Goal: Transaction & Acquisition: Purchase product/service

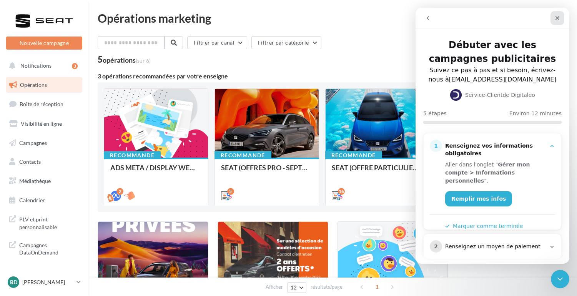
click at [556, 18] on icon "Fermer" at bounding box center [557, 18] width 6 height 6
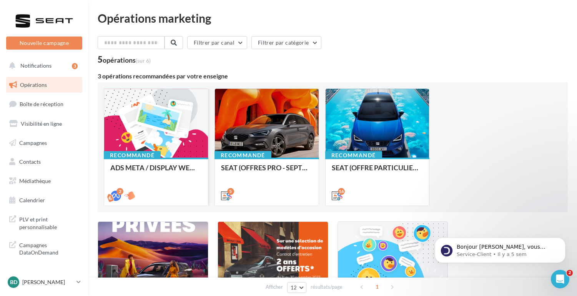
click at [161, 151] on div at bounding box center [156, 124] width 104 height 70
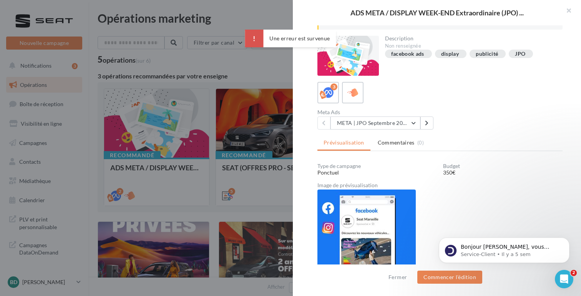
scroll to position [115, 0]
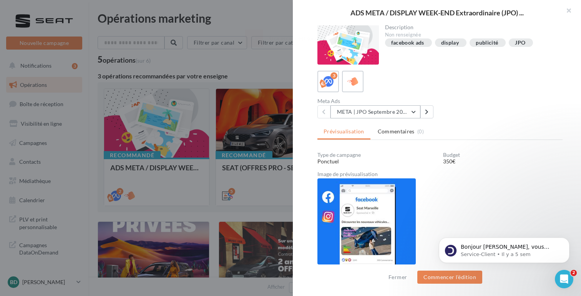
click at [414, 113] on button "META | JPO Septembre 2025 - Lead Ads" at bounding box center [376, 111] width 90 height 13
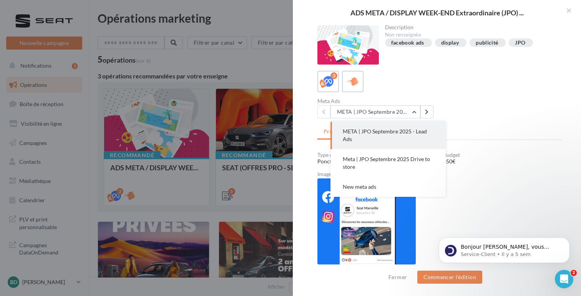
click at [361, 128] on button "META | JPO Septembre 2025 - Lead Ads" at bounding box center [388, 135] width 115 height 28
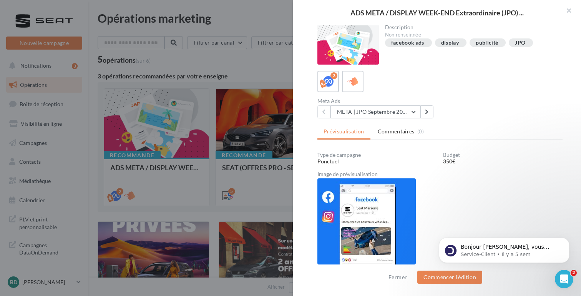
click at [440, 275] on html "Bonjour Benoit, vous n'avez pas encore souscrit au module Marketing Direct ? Po…" at bounding box center [505, 248] width 154 height 54
click at [437, 279] on button "Commencer l'édition" at bounding box center [450, 277] width 65 height 13
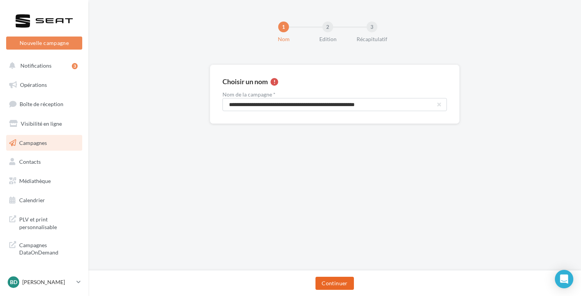
click at [339, 286] on button "Continuer" at bounding box center [335, 283] width 38 height 13
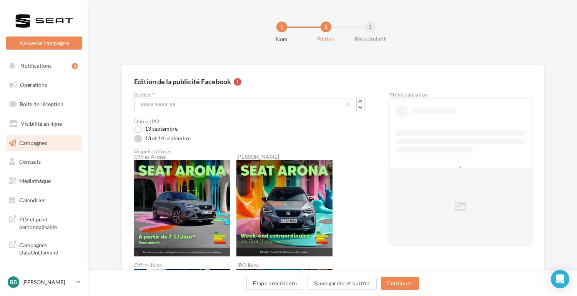
click at [139, 138] on label "13 et 14 septembre" at bounding box center [162, 139] width 57 height 8
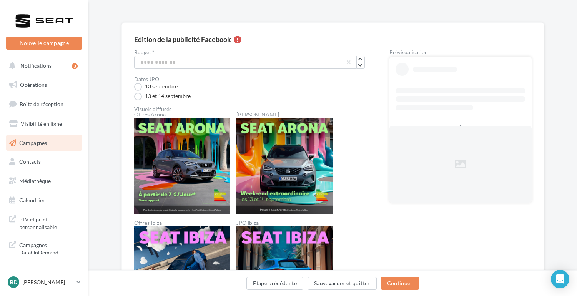
scroll to position [12, 0]
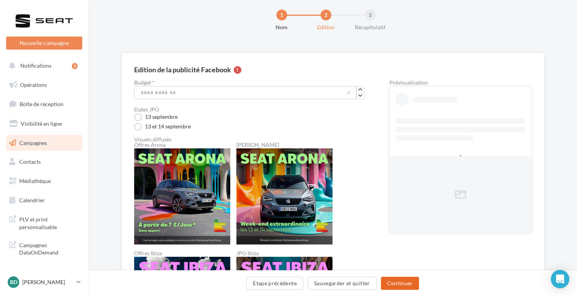
click at [395, 282] on button "Continuer" at bounding box center [400, 283] width 38 height 13
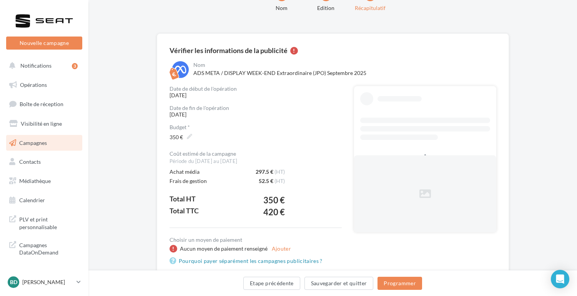
scroll to position [35, 0]
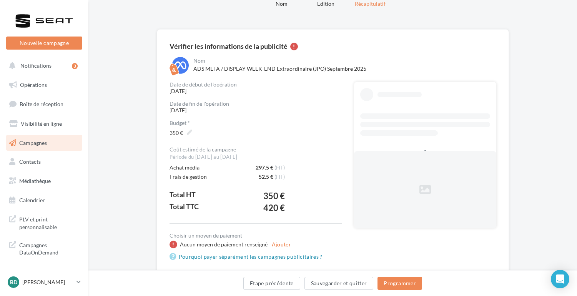
click at [275, 242] on button "Ajouter" at bounding box center [281, 244] width 25 height 9
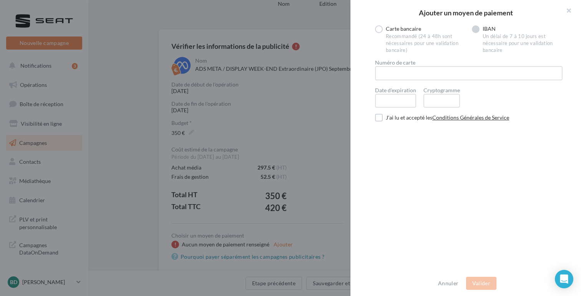
click at [474, 28] on label "IBAN Un délai de 7 à 10 jours est nécessaire pour une validation bancaire" at bounding box center [517, 39] width 91 height 28
click at [379, 93] on label at bounding box center [379, 92] width 8 height 8
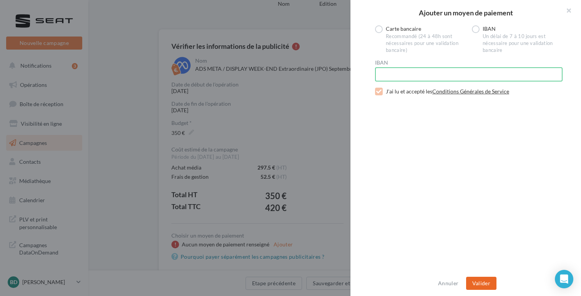
click at [479, 282] on button "Valider" at bounding box center [481, 283] width 30 height 13
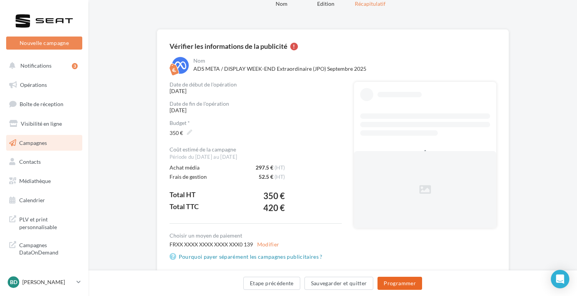
click at [401, 285] on button "Programmer" at bounding box center [400, 283] width 45 height 13
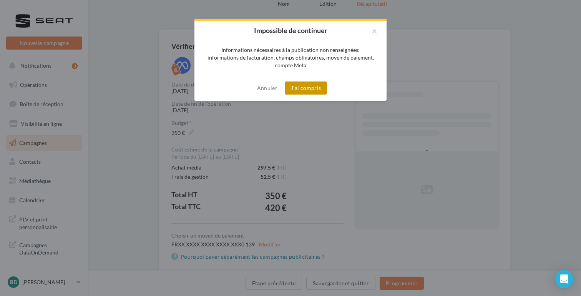
click at [299, 89] on button "J'ai compris" at bounding box center [306, 88] width 42 height 13
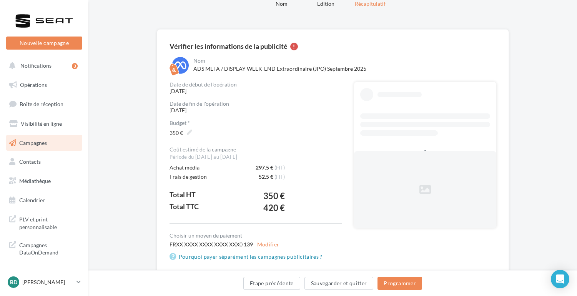
scroll to position [71, 0]
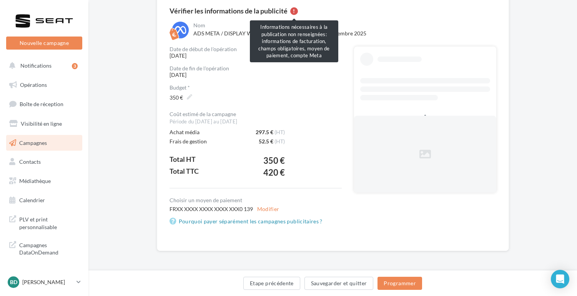
click at [293, 11] on div at bounding box center [294, 11] width 8 height 8
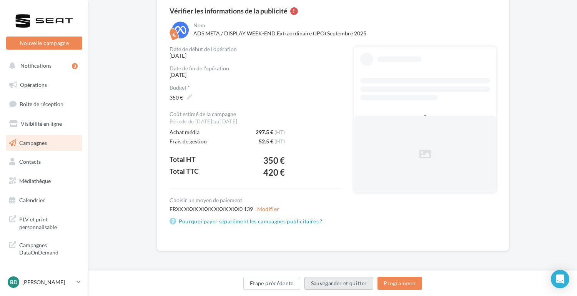
click at [347, 282] on button "Sauvegarder et quitter" at bounding box center [339, 283] width 69 height 13
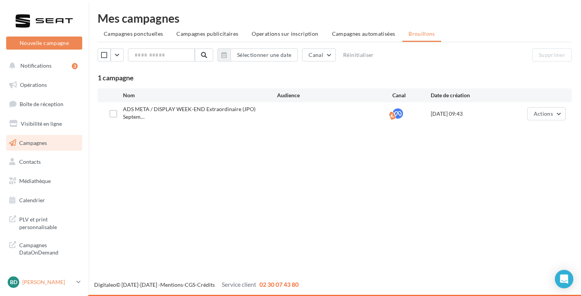
click at [78, 281] on icon at bounding box center [79, 282] width 4 height 7
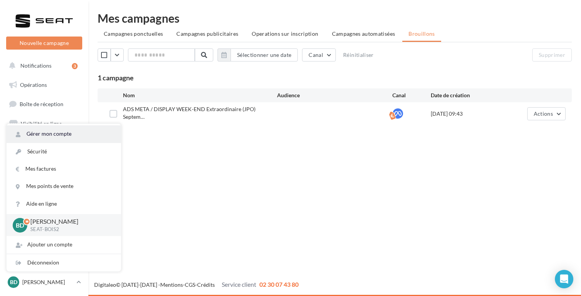
click at [37, 134] on link "Gérer mon compte" at bounding box center [64, 133] width 115 height 17
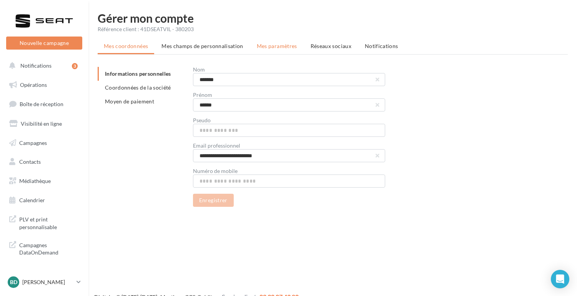
click at [286, 46] on span "Mes paramètres" at bounding box center [277, 46] width 40 height 7
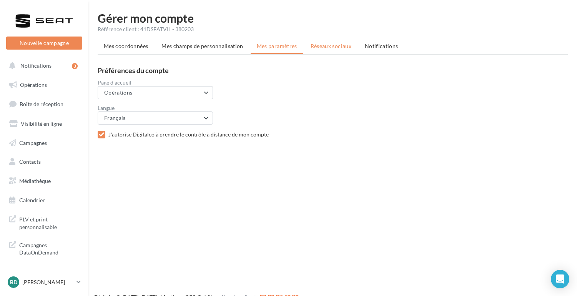
click at [321, 46] on span "Réseaux sociaux" at bounding box center [331, 46] width 41 height 7
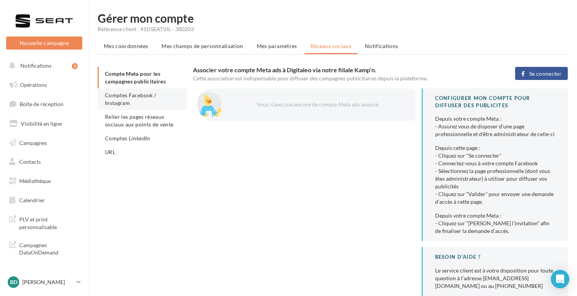
click at [119, 98] on span "Comptes Facebook / Instagram" at bounding box center [130, 99] width 51 height 14
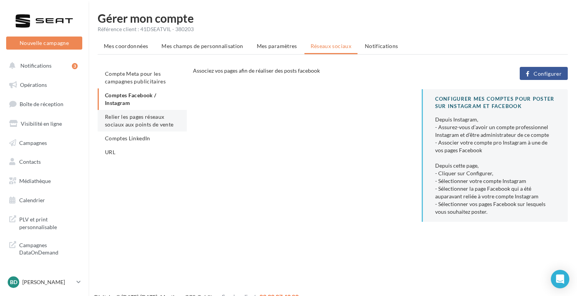
click at [119, 116] on span "Relier les pages réseaux sociaux aux points de vente" at bounding box center [139, 120] width 68 height 14
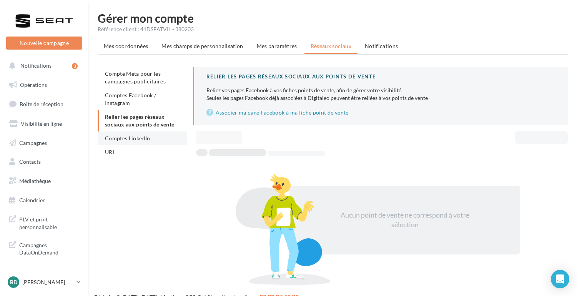
click at [116, 131] on li "Comptes LinkedIn" at bounding box center [142, 138] width 89 height 14
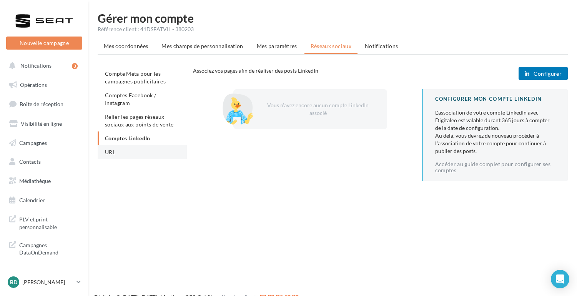
click at [115, 150] on span "URL" at bounding box center [110, 152] width 10 height 7
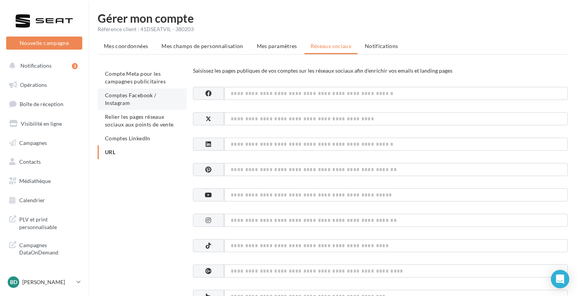
click at [114, 92] on span "Comptes Facebook / Instagram" at bounding box center [130, 99] width 51 height 14
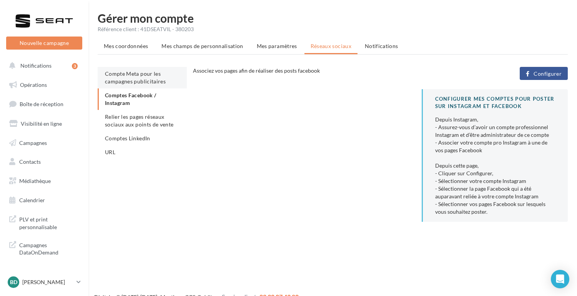
click at [116, 77] on span "Compte Meta pour les campagnes publicitaires" at bounding box center [135, 77] width 61 height 14
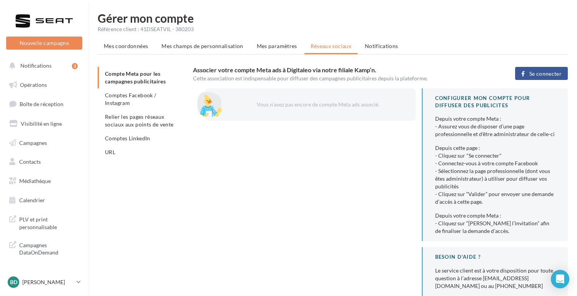
click at [559, 78] on button "Se connecter" at bounding box center [541, 73] width 53 height 13
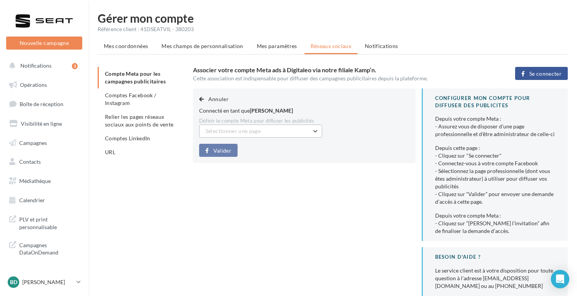
click at [232, 131] on span "Sélectionner une page" at bounding box center [233, 131] width 55 height 7
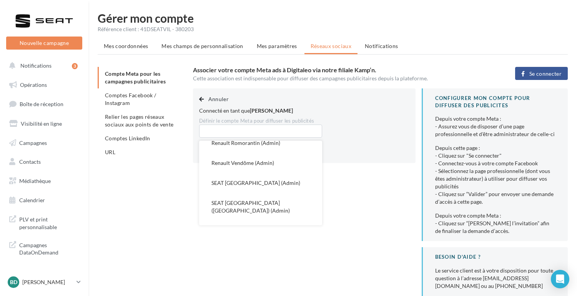
scroll to position [296, 0]
click at [230, 183] on span "SEAT [GEOGRAPHIC_DATA] (Admin)" at bounding box center [255, 182] width 89 height 7
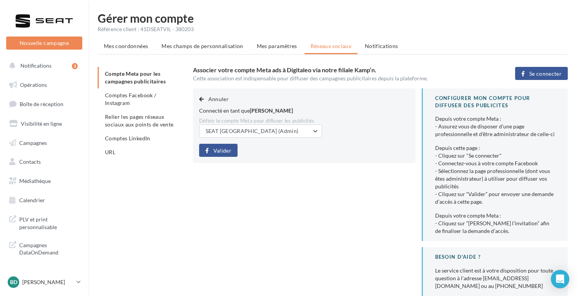
click at [221, 151] on span "Valider" at bounding box center [222, 151] width 18 height 6
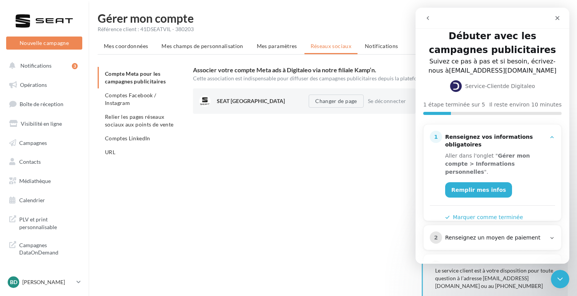
scroll to position [2, 0]
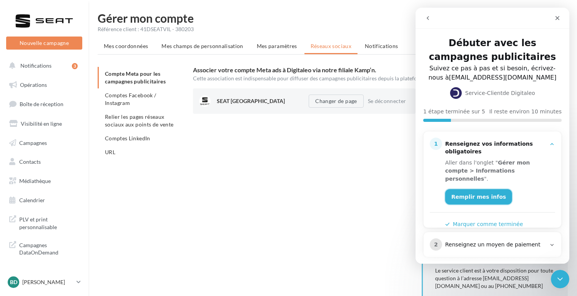
click at [471, 189] on link "Remplir mes infos" at bounding box center [478, 196] width 67 height 15
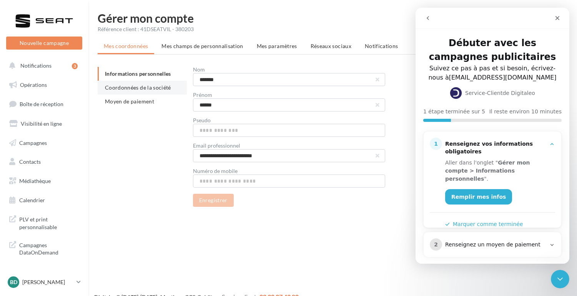
click at [140, 89] on span "Coordonnées de la société" at bounding box center [138, 87] width 66 height 7
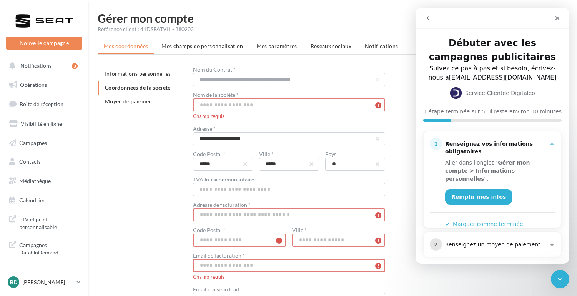
click at [207, 104] on input "text" at bounding box center [289, 104] width 192 height 13
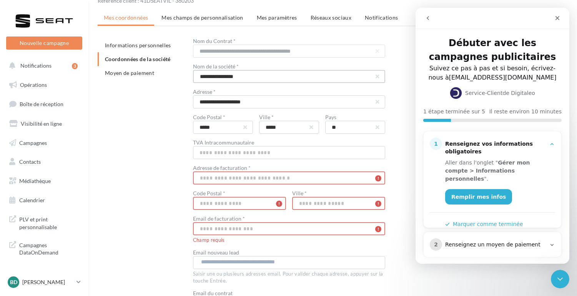
scroll to position [32, 0]
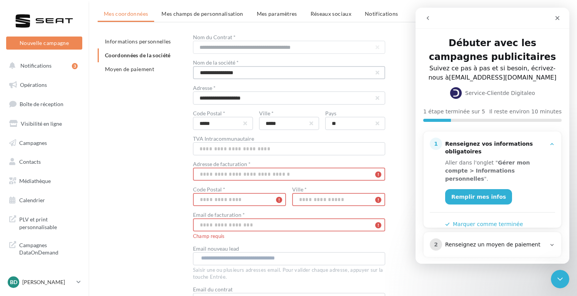
type input "**********"
click at [210, 173] on input "text" at bounding box center [289, 174] width 192 height 13
type input "**********"
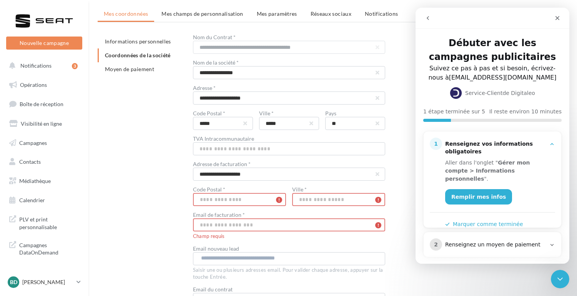
click at [211, 199] on input "text" at bounding box center [239, 199] width 93 height 13
type input "*****"
click at [319, 200] on input "text" at bounding box center [338, 199] width 93 height 13
type input "*****"
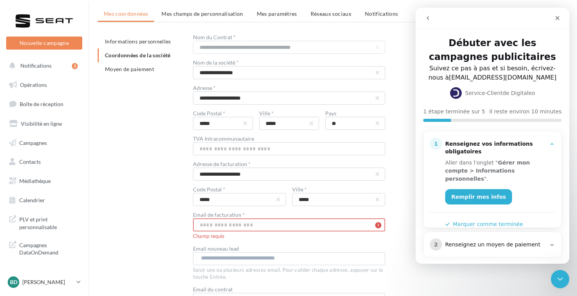
click at [240, 226] on input "text" at bounding box center [289, 224] width 192 height 13
paste input "**********"
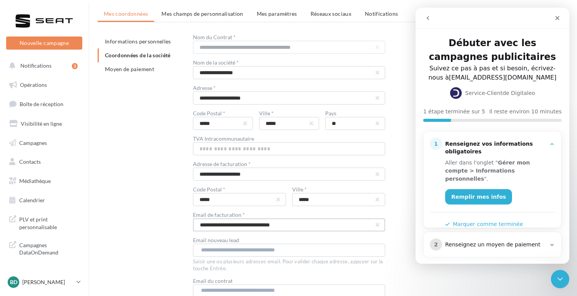
drag, startPoint x: 207, startPoint y: 225, endPoint x: 189, endPoint y: 225, distance: 17.7
click at [189, 225] on div "**********" at bounding box center [336, 184] width 476 height 298
type input "**********"
click at [189, 229] on div "**********" at bounding box center [336, 184] width 476 height 298
click at [176, 243] on div "**********" at bounding box center [336, 184] width 476 height 298
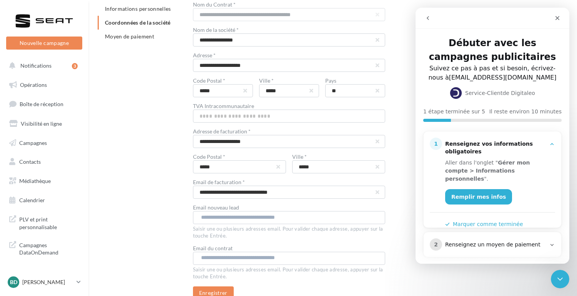
scroll to position [81, 0]
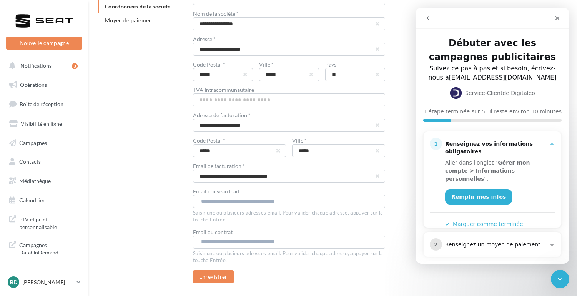
click at [213, 203] on input "text" at bounding box center [288, 201] width 175 height 8
paste input "**********"
drag, startPoint x: 230, startPoint y: 198, endPoint x: 151, endPoint y: 198, distance: 79.2
click at [151, 198] on div "**********" at bounding box center [336, 135] width 476 height 298
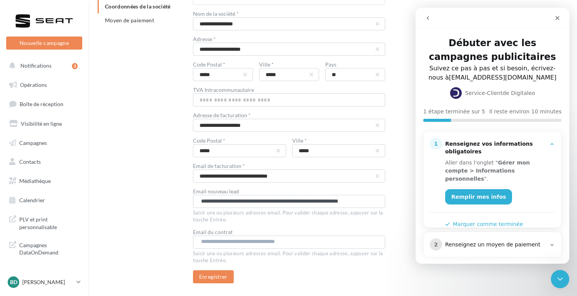
type input "**********"
click at [157, 209] on div "**********" at bounding box center [336, 135] width 476 height 298
click at [217, 243] on input "text" at bounding box center [288, 242] width 175 height 8
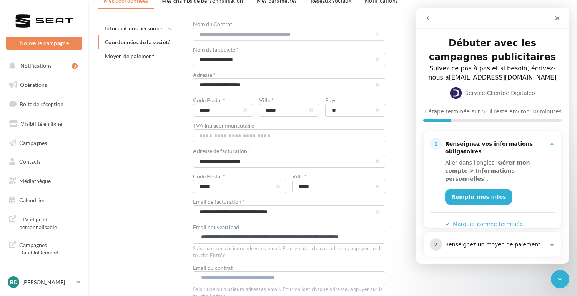
scroll to position [42, 0]
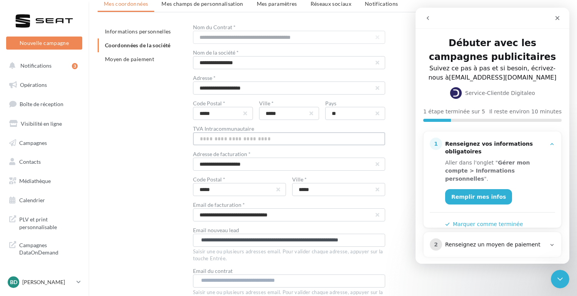
click at [206, 141] on input "text" at bounding box center [289, 138] width 192 height 13
paste input "**********"
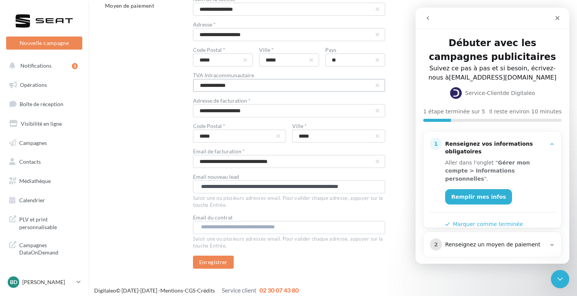
scroll to position [101, 0]
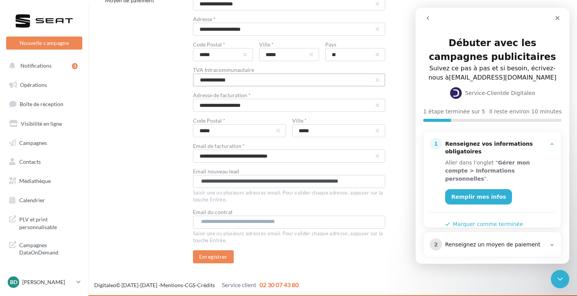
type input "**********"
click at [205, 220] on input "text" at bounding box center [288, 222] width 175 height 8
type input "**********"
click at [212, 260] on button "Enregistrer" at bounding box center [213, 256] width 41 height 13
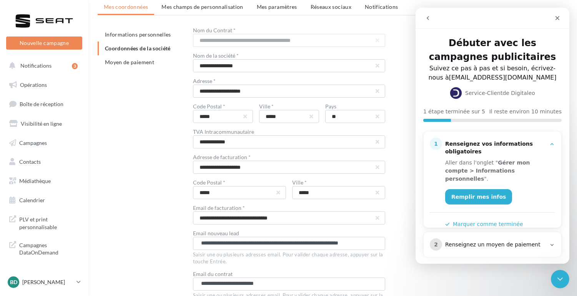
scroll to position [30, 0]
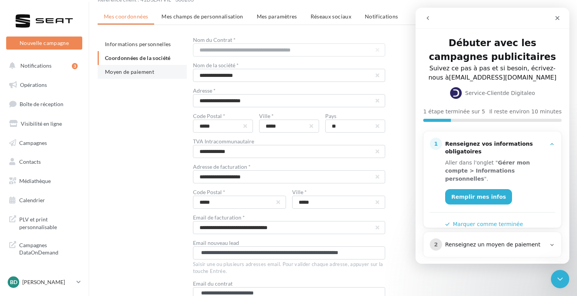
click at [133, 73] on span "Moyen de paiement" at bounding box center [129, 71] width 49 height 7
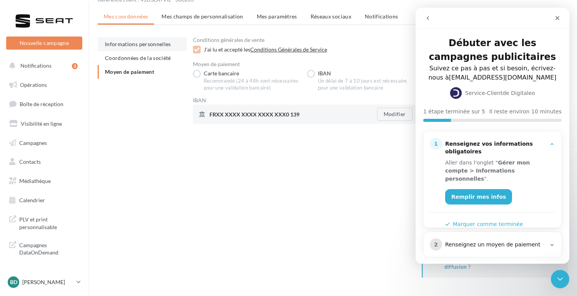
click at [124, 40] on li "Informations personnelles" at bounding box center [142, 44] width 89 height 14
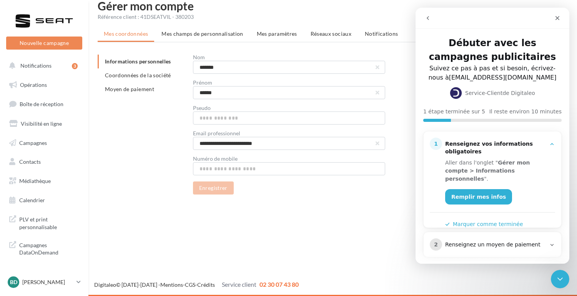
scroll to position [12, 0]
click at [133, 90] on span "Moyen de paiement" at bounding box center [129, 89] width 49 height 7
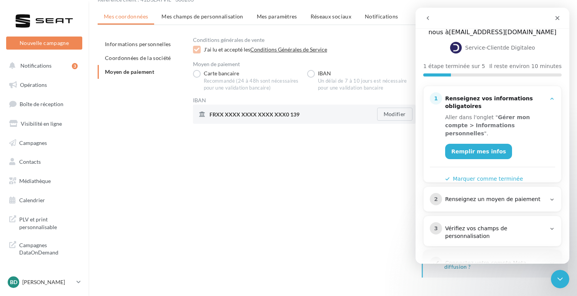
scroll to position [55, 0]
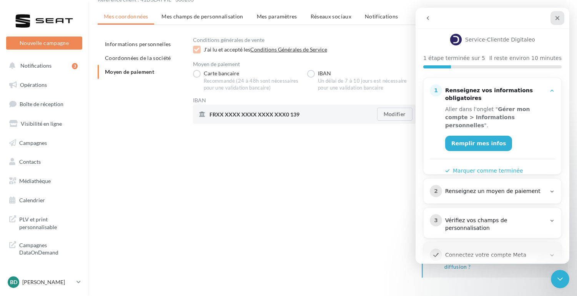
click at [557, 18] on icon "Fermer" at bounding box center [557, 18] width 6 height 6
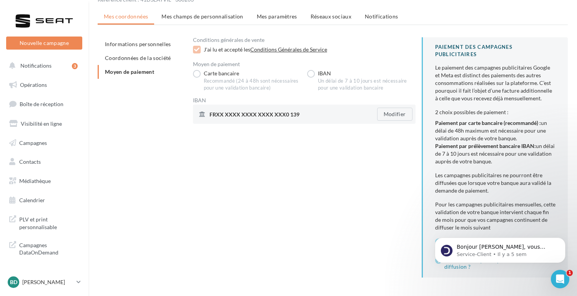
scroll to position [0, 0]
click at [489, 250] on p "Bonjour Benoit, vous n'avez pas encore souscrit au module Marketing Direct ? Po…" at bounding box center [506, 247] width 99 height 8
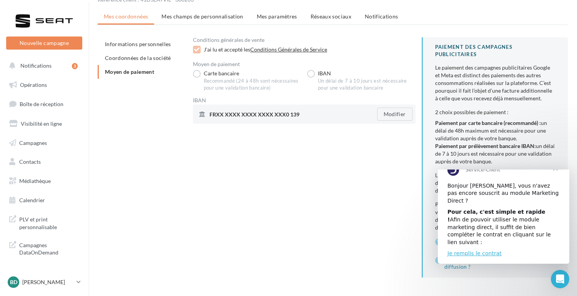
click at [556, 181] on span "Fermer" at bounding box center [556, 168] width 28 height 28
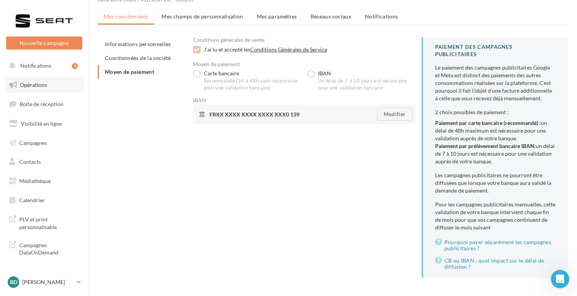
click at [34, 85] on span "Opérations" at bounding box center [33, 85] width 27 height 7
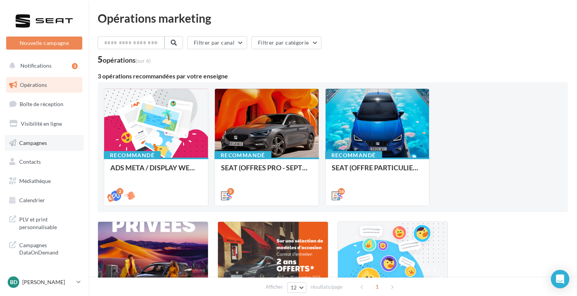
click at [30, 138] on link "Campagnes" at bounding box center [44, 143] width 79 height 16
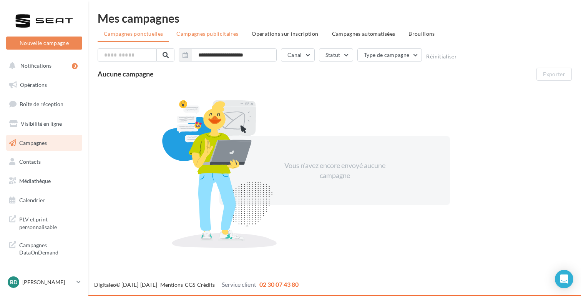
click at [204, 33] on span "Campagnes publicitaires" at bounding box center [207, 33] width 62 height 7
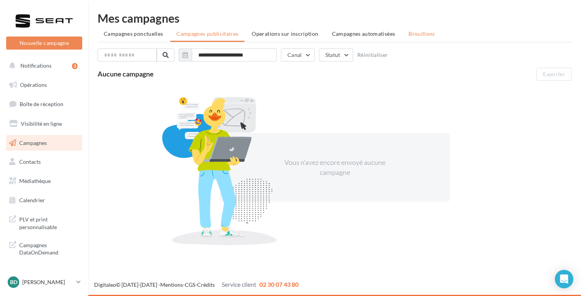
click at [412, 30] on span "Brouillons" at bounding box center [422, 33] width 27 height 7
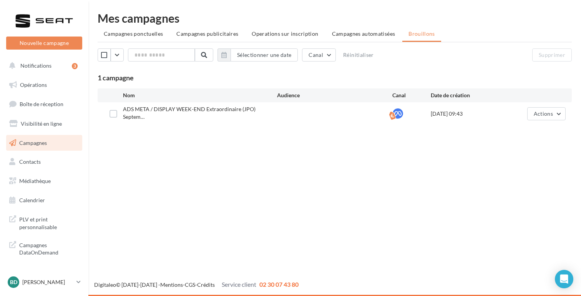
click at [341, 110] on div at bounding box center [335, 114] width 116 height 8
click at [551, 115] on button "Actions" at bounding box center [547, 113] width 38 height 13
click at [523, 132] on button "Editer" at bounding box center [527, 132] width 77 height 20
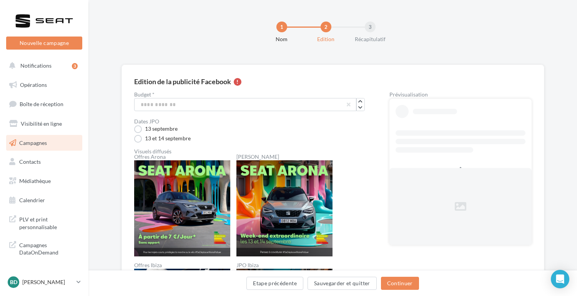
click at [162, 81] on div "Edition de la publicité Facebook" at bounding box center [182, 81] width 97 height 7
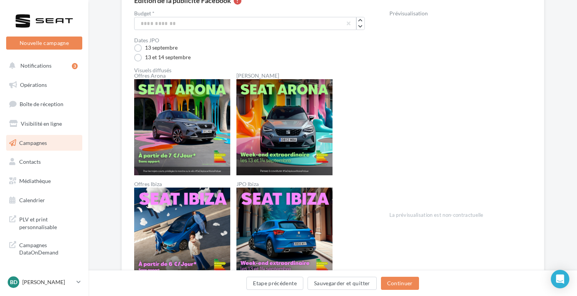
scroll to position [73, 0]
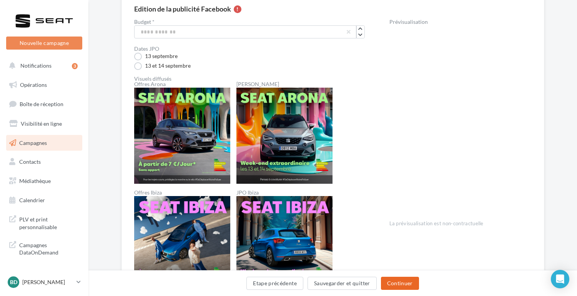
click at [394, 285] on button "Continuer" at bounding box center [400, 283] width 38 height 13
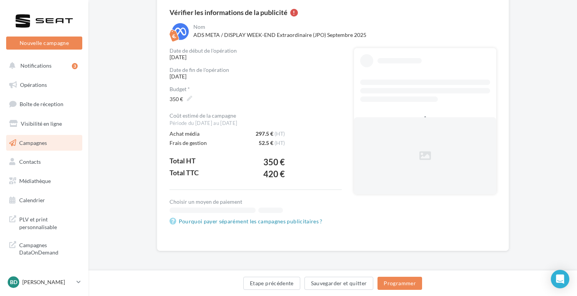
scroll to position [71, 0]
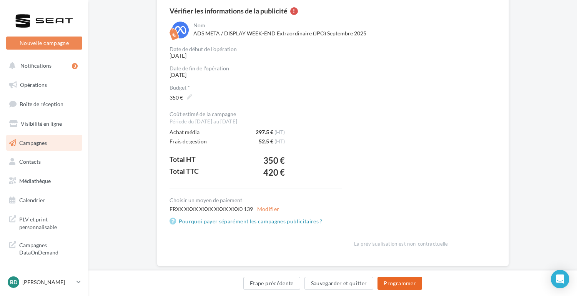
click at [401, 285] on button "Programmer" at bounding box center [400, 283] width 45 height 13
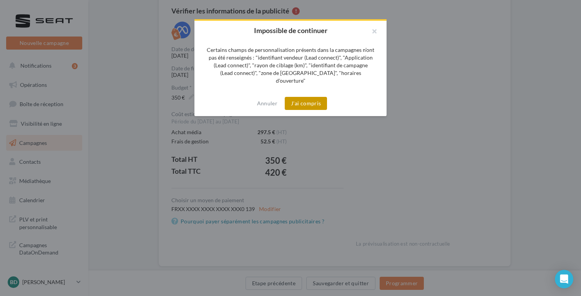
click at [308, 98] on button "J'ai compris" at bounding box center [306, 103] width 42 height 13
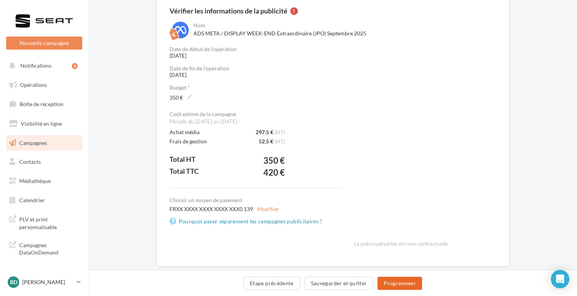
click at [394, 282] on button "Programmer" at bounding box center [400, 283] width 45 height 13
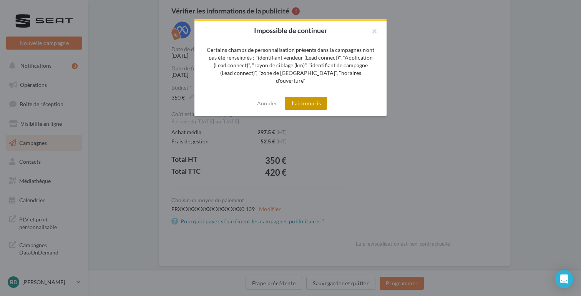
click at [307, 97] on button "J'ai compris" at bounding box center [306, 103] width 42 height 13
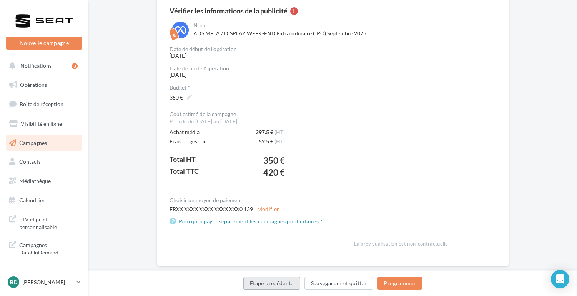
click at [283, 287] on button "Etape précédente" at bounding box center [271, 283] width 57 height 13
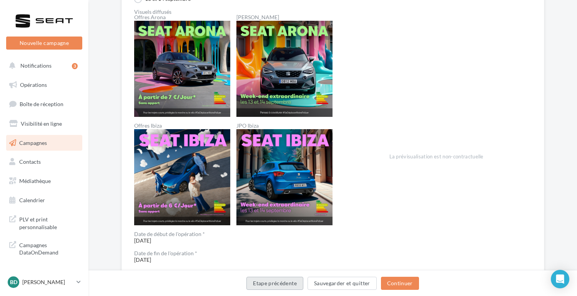
scroll to position [165, 0]
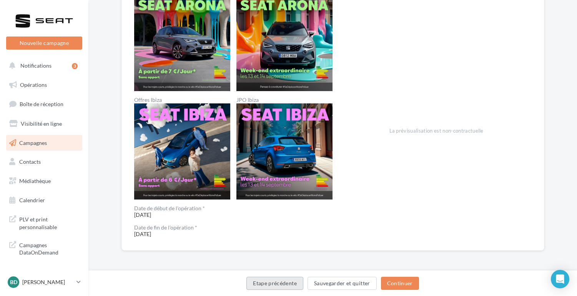
click at [270, 282] on button "Etape précédente" at bounding box center [274, 283] width 57 height 13
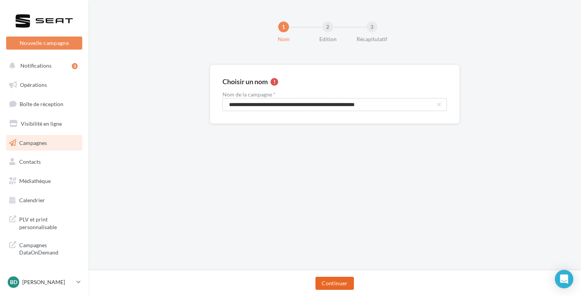
click at [337, 284] on button "Continuer" at bounding box center [335, 283] width 38 height 13
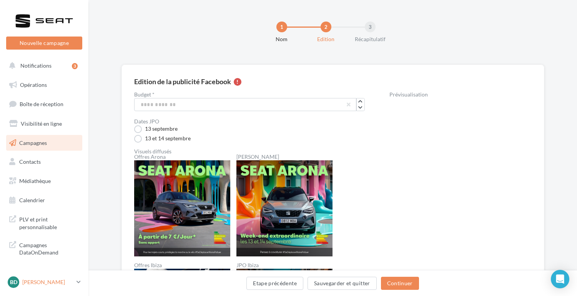
click at [38, 283] on p "[PERSON_NAME]" at bounding box center [47, 282] width 51 height 8
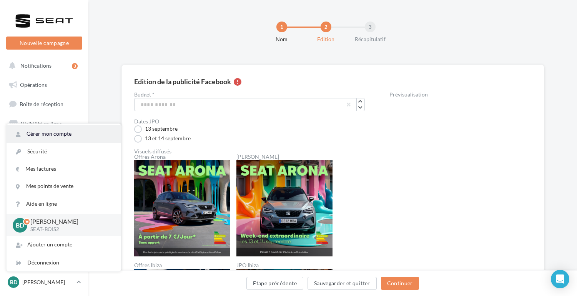
click at [42, 133] on link "Gérer mon compte" at bounding box center [64, 133] width 115 height 17
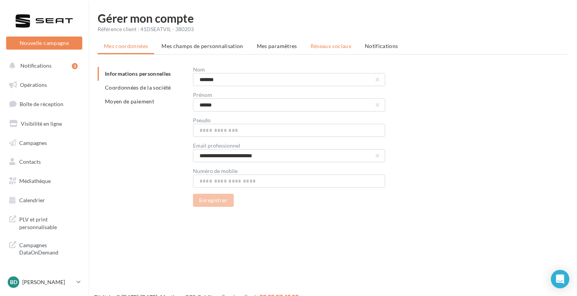
click at [320, 45] on span "Réseaux sociaux" at bounding box center [331, 46] width 41 height 7
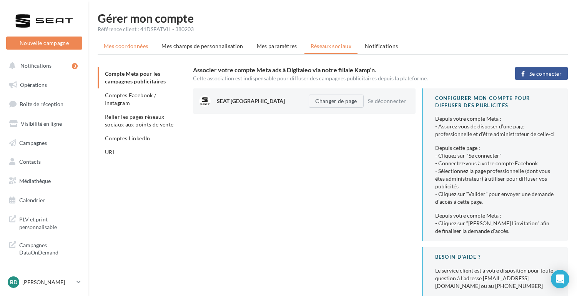
click at [125, 47] on span "Mes coordonnées" at bounding box center [126, 46] width 44 height 7
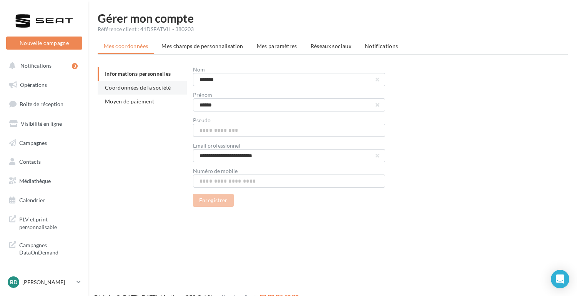
click at [123, 86] on span "Coordonnées de la société" at bounding box center [138, 87] width 66 height 7
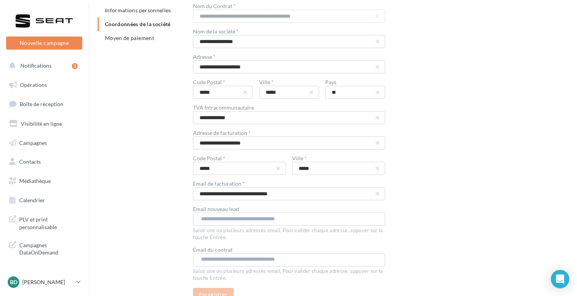
scroll to position [100, 0]
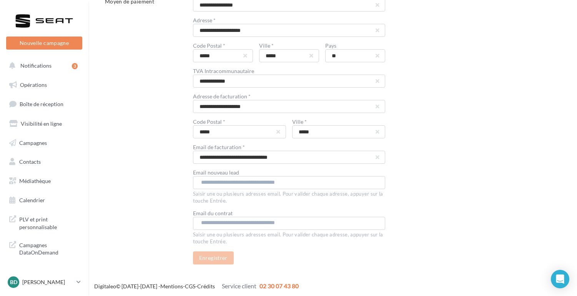
click at [208, 182] on input "text" at bounding box center [288, 182] width 175 height 8
paste input "**********"
type input "**********"
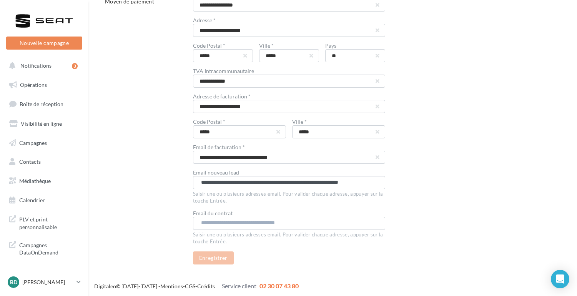
click at [241, 220] on input "text" at bounding box center [288, 223] width 175 height 8
drag, startPoint x: 265, startPoint y: 184, endPoint x: 413, endPoint y: 182, distance: 148.0
click at [413, 182] on div "**********" at bounding box center [380, 116] width 375 height 298
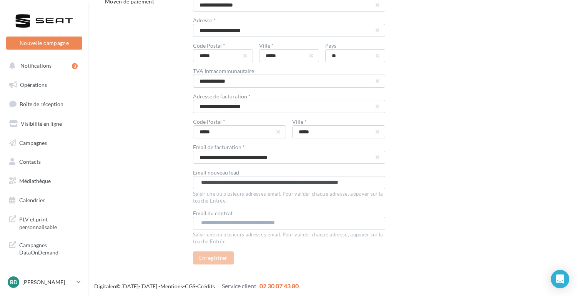
click at [381, 181] on div "**********" at bounding box center [289, 182] width 192 height 13
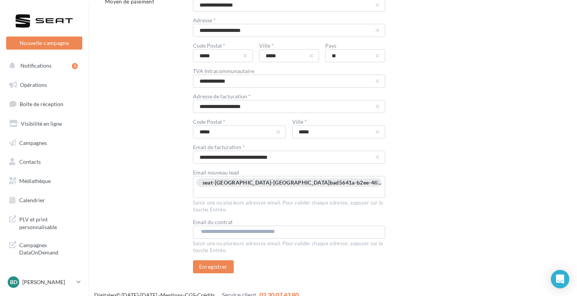
click at [233, 228] on input "text" at bounding box center [288, 232] width 175 height 8
type input "**********"
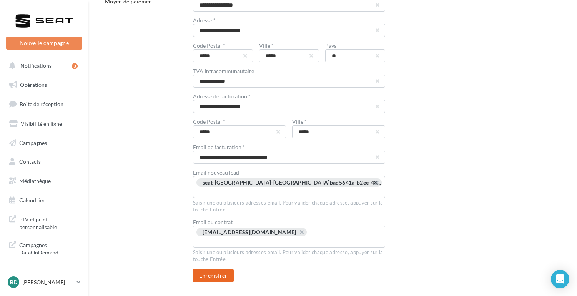
click at [213, 269] on button "Enregistrer" at bounding box center [213, 275] width 41 height 13
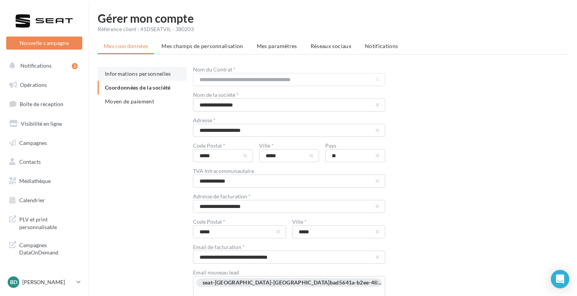
click at [136, 70] on span "Informations personnelles" at bounding box center [138, 73] width 66 height 7
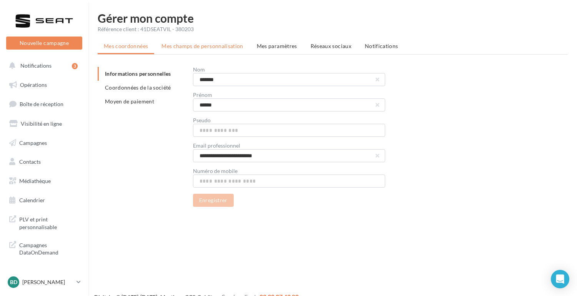
click at [196, 45] on span "Mes champs de personnalisation" at bounding box center [202, 46] width 82 height 7
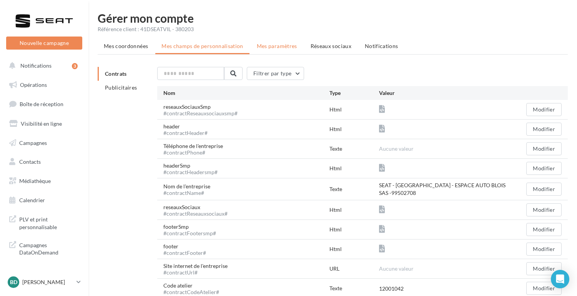
click at [263, 45] on span "Mes paramètres" at bounding box center [277, 46] width 40 height 7
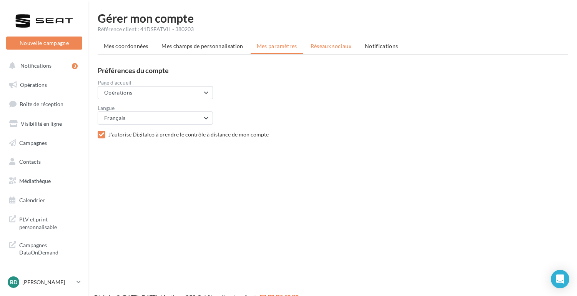
click at [335, 46] on span "Réseaux sociaux" at bounding box center [331, 46] width 41 height 7
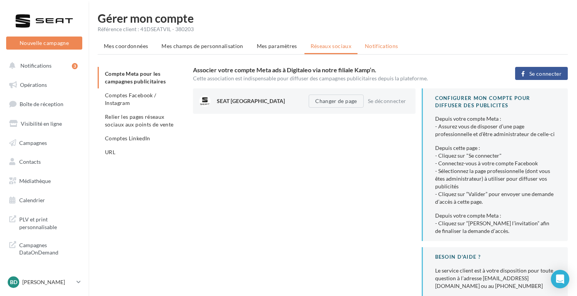
click at [378, 46] on span "Notifications" at bounding box center [381, 46] width 33 height 7
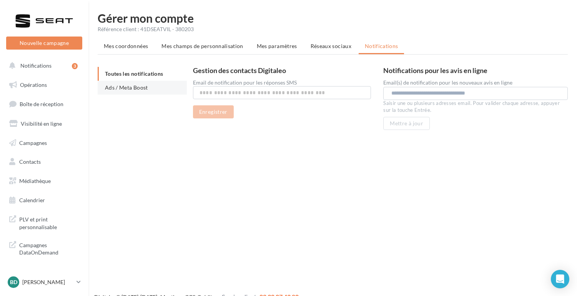
click at [135, 85] on span "Ads / Meta Boost" at bounding box center [126, 87] width 43 height 7
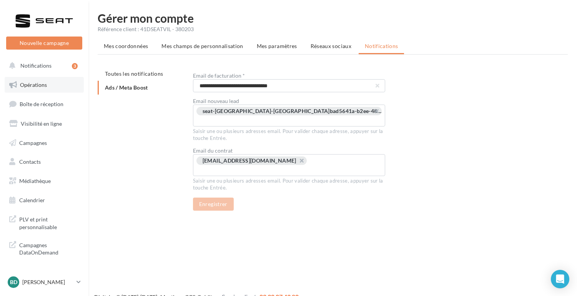
click at [30, 86] on span "Opérations" at bounding box center [33, 85] width 27 height 7
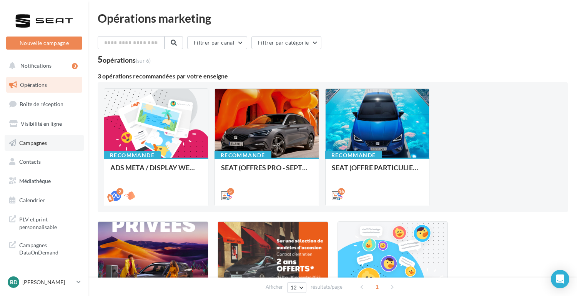
click at [32, 141] on span "Campagnes" at bounding box center [33, 142] width 28 height 7
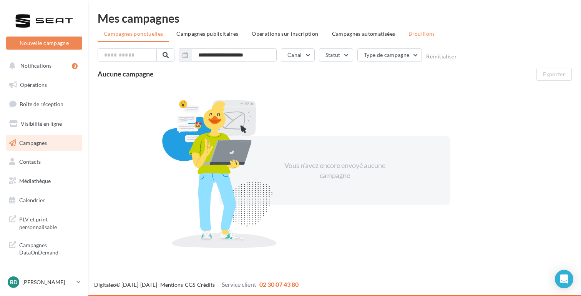
click at [413, 33] on span "Brouillons" at bounding box center [422, 33] width 27 height 7
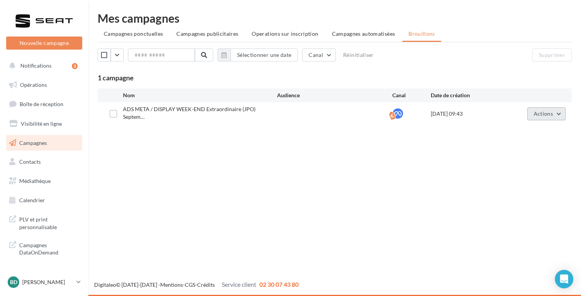
click at [546, 113] on span "Actions" at bounding box center [543, 113] width 19 height 7
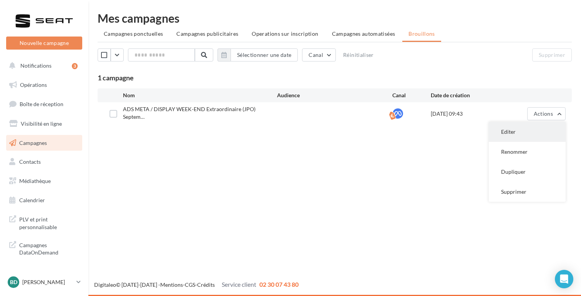
click at [524, 130] on button "Editer" at bounding box center [527, 132] width 77 height 20
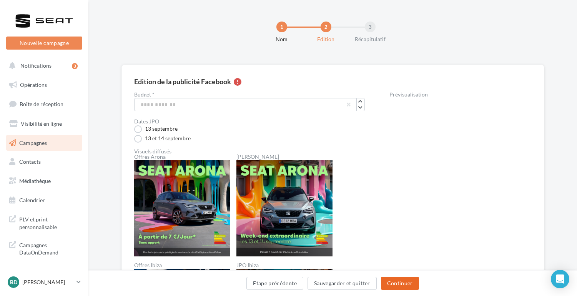
click at [403, 281] on button "Continuer" at bounding box center [400, 283] width 38 height 13
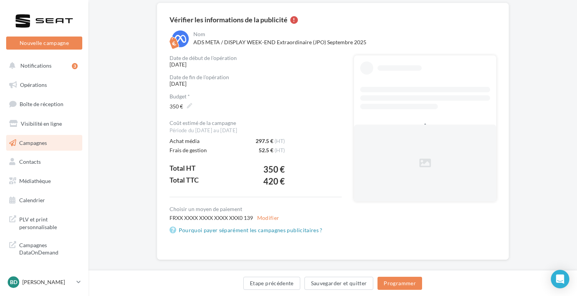
scroll to position [71, 0]
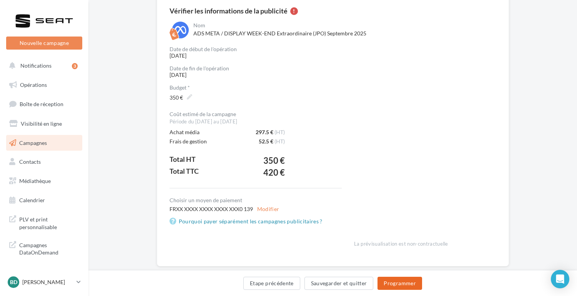
click at [395, 286] on button "Programmer" at bounding box center [400, 283] width 45 height 13
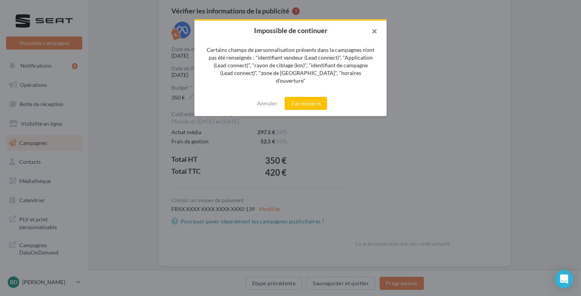
click at [373, 32] on button "button" at bounding box center [371, 32] width 31 height 23
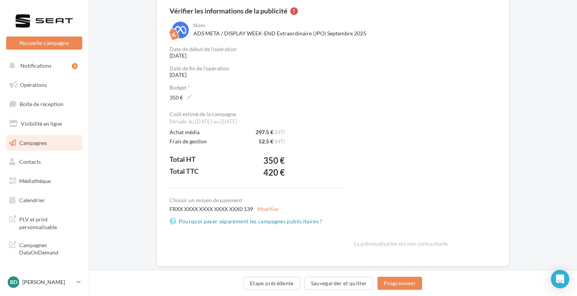
scroll to position [0, 0]
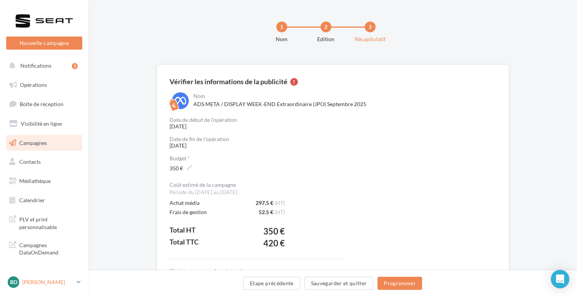
click at [32, 278] on p "[PERSON_NAME]" at bounding box center [47, 282] width 51 height 8
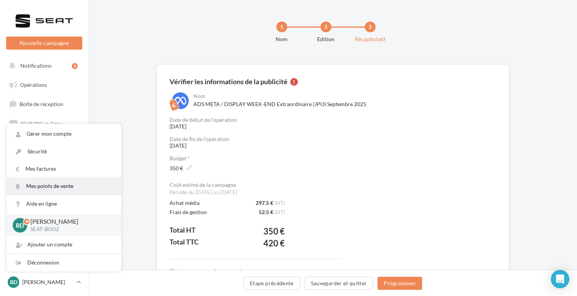
click at [38, 185] on link "Mes points de vente" at bounding box center [64, 186] width 115 height 17
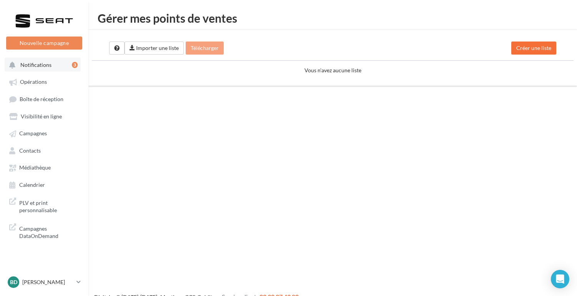
click at [42, 65] on span "Notifications" at bounding box center [35, 65] width 31 height 7
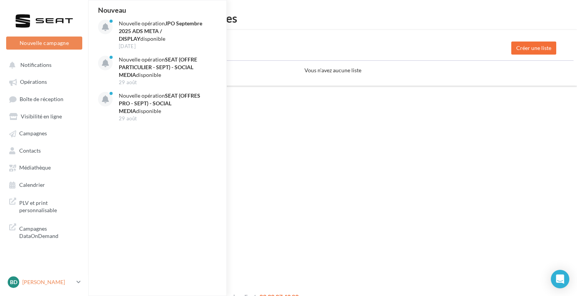
click at [42, 278] on div "BD [PERSON_NAME] SEAT-BOIS2" at bounding box center [41, 282] width 66 height 12
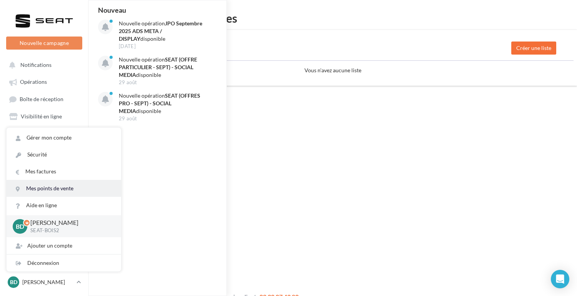
click at [41, 189] on link "Mes points de vente" at bounding box center [64, 188] width 115 height 17
click at [356, 150] on div "Nouvelle campagne Nouvelle campagne Notifications Nouveau Nouvelle opération JP…" at bounding box center [288, 160] width 577 height 296
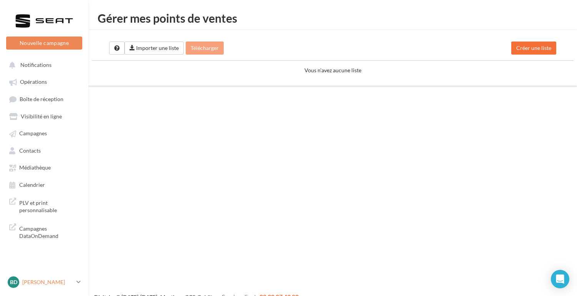
click at [40, 277] on div "BD Benoit DOGNIEZ SEAT-BOIS2" at bounding box center [41, 282] width 66 height 12
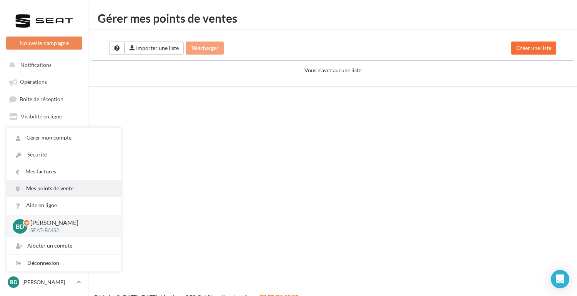
click at [40, 190] on link "Mes points de vente" at bounding box center [64, 188] width 115 height 17
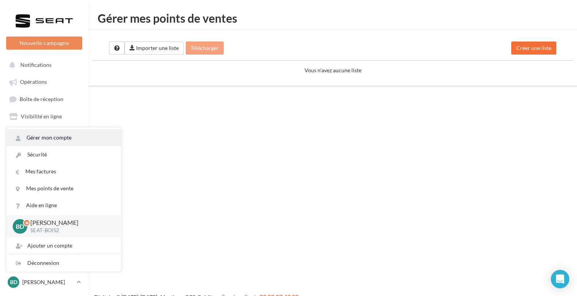
click at [45, 140] on link "Gérer mon compte" at bounding box center [64, 137] width 115 height 17
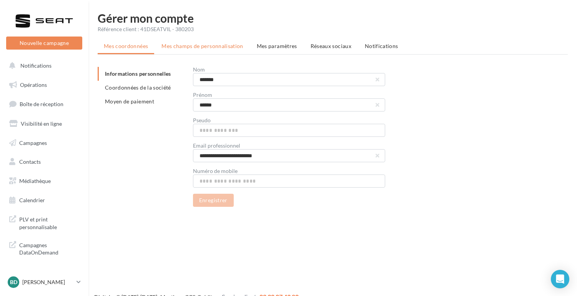
click at [196, 46] on span "Mes champs de personnalisation" at bounding box center [202, 46] width 82 height 7
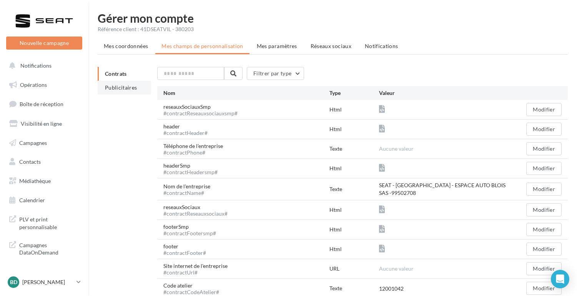
click at [120, 88] on span "Publicitaires" at bounding box center [121, 87] width 32 height 7
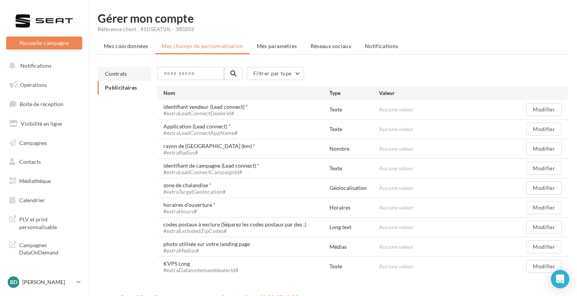
click at [126, 74] on span "Contrats" at bounding box center [116, 73] width 22 height 7
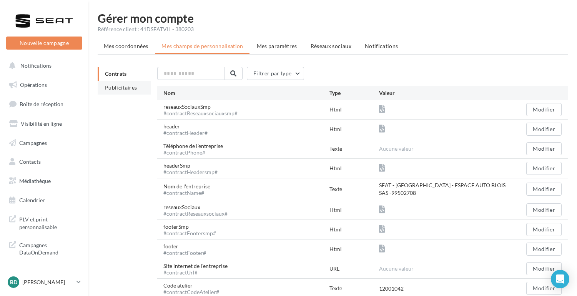
click at [127, 85] on span "Publicitaires" at bounding box center [121, 87] width 32 height 7
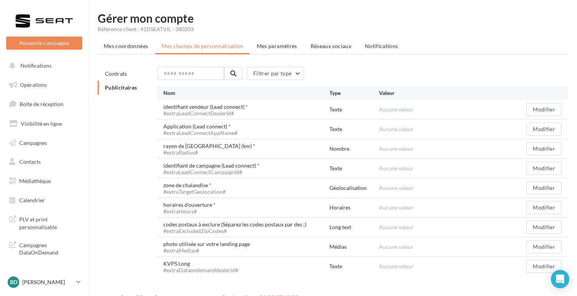
click at [526, 111] on div "Modifier" at bounding box center [537, 109] width 50 height 13
click at [549, 111] on button "Modifier" at bounding box center [543, 109] width 35 height 13
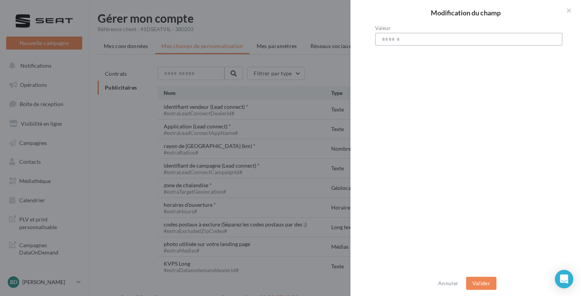
click at [390, 38] on input "Valeur" at bounding box center [469, 39] width 188 height 13
click at [572, 10] on button "button" at bounding box center [566, 11] width 31 height 23
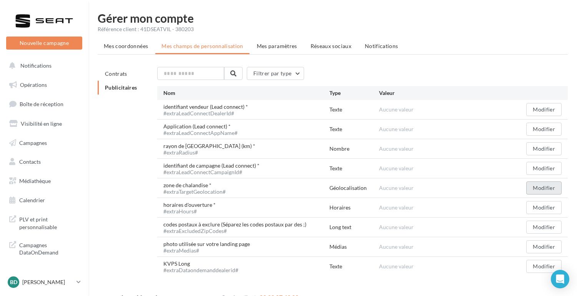
click at [544, 188] on button "Modifier" at bounding box center [543, 187] width 35 height 13
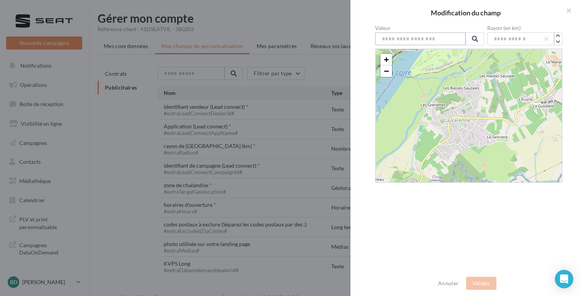
click at [413, 38] on input "text" at bounding box center [420, 38] width 91 height 13
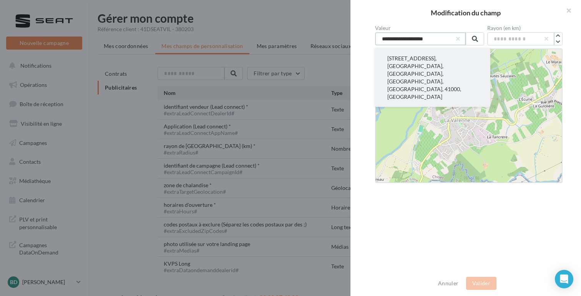
type input "**********"
click at [418, 63] on button "[STREET_ADDRESS], [GEOGRAPHIC_DATA], [GEOGRAPHIC_DATA], [GEOGRAPHIC_DATA], [GEO…" at bounding box center [432, 77] width 115 height 58
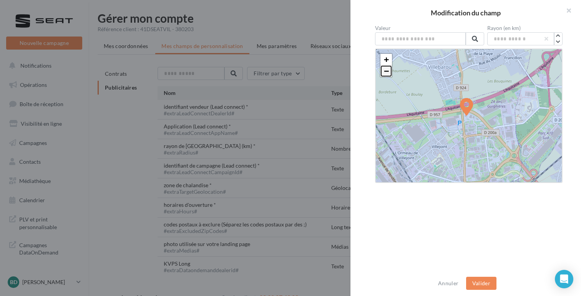
click at [387, 70] on span "−" at bounding box center [386, 71] width 5 height 10
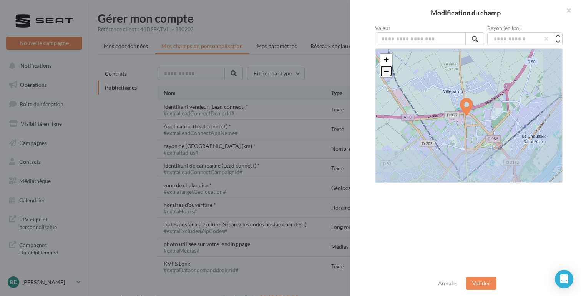
click at [387, 70] on span "−" at bounding box center [386, 71] width 5 height 10
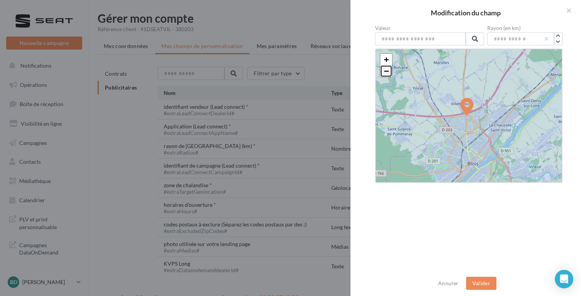
click at [387, 70] on span "−" at bounding box center [386, 71] width 5 height 10
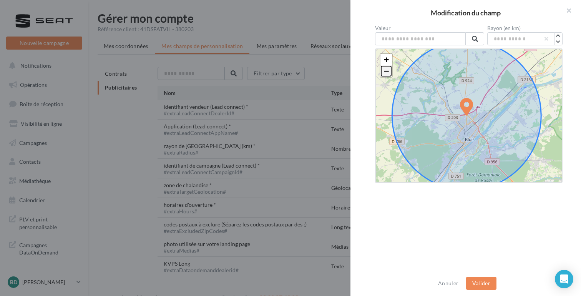
click at [387, 70] on span "−" at bounding box center [386, 71] width 5 height 10
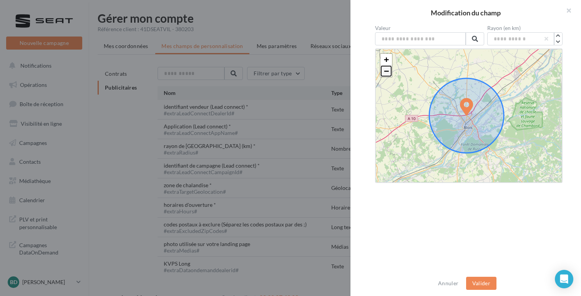
click at [387, 70] on span "−" at bounding box center [386, 71] width 5 height 10
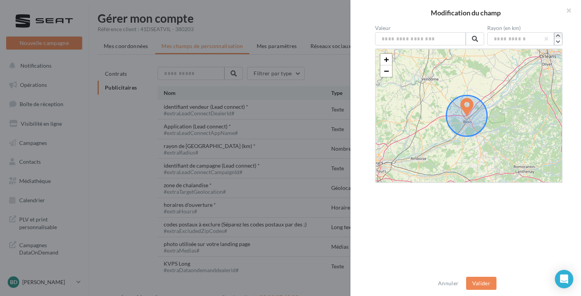
click at [556, 36] on icon "button" at bounding box center [558, 35] width 4 height 5
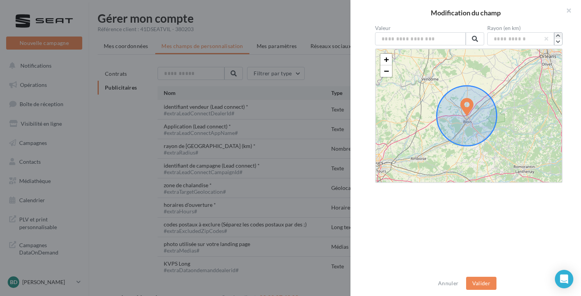
click at [556, 36] on icon "button" at bounding box center [558, 35] width 4 height 5
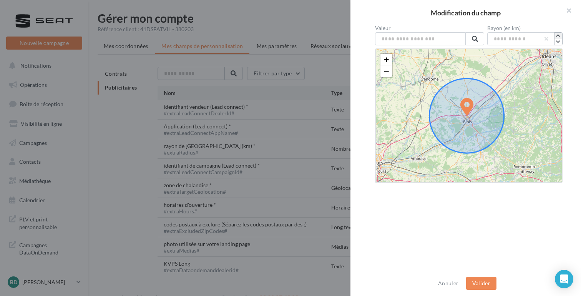
click at [556, 36] on icon "button" at bounding box center [558, 35] width 4 height 5
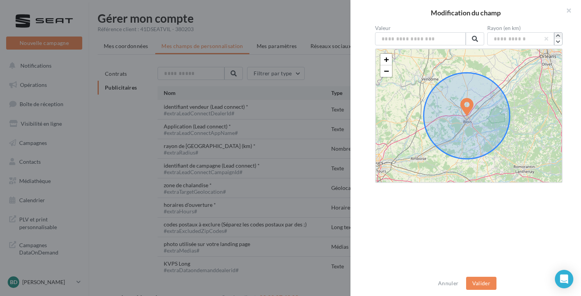
click at [556, 36] on icon "button" at bounding box center [558, 35] width 4 height 5
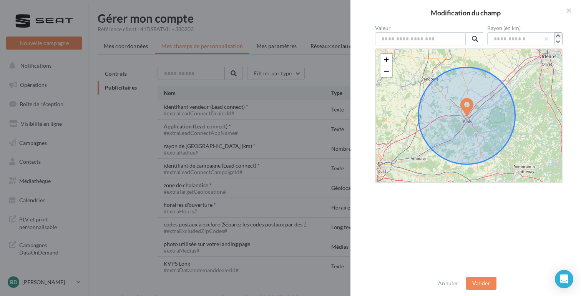
click at [556, 36] on icon "button" at bounding box center [558, 35] width 4 height 5
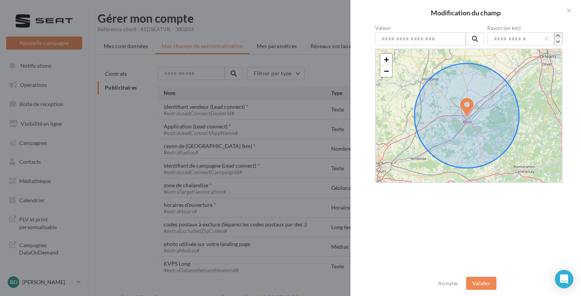
click at [556, 36] on icon "button" at bounding box center [558, 35] width 4 height 5
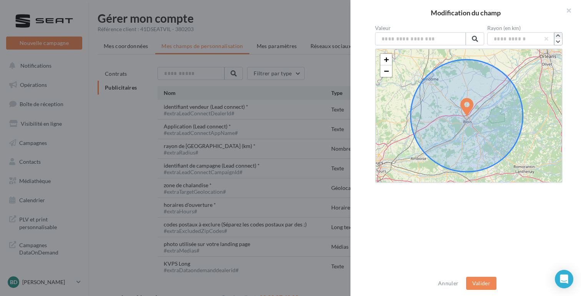
click at [556, 36] on icon "button" at bounding box center [558, 35] width 4 height 5
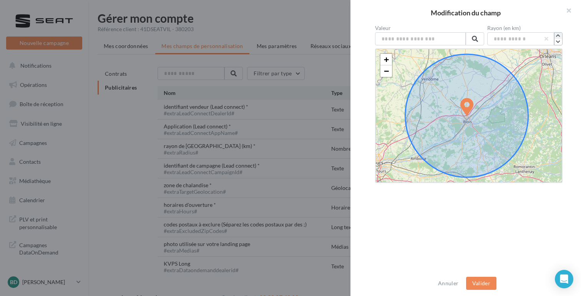
click at [556, 36] on icon "button" at bounding box center [558, 35] width 4 height 5
click at [556, 42] on icon "button" at bounding box center [558, 42] width 4 height 5
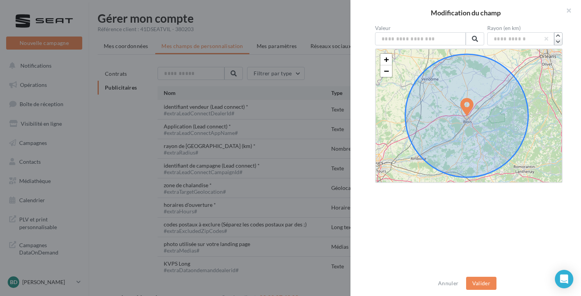
click at [556, 42] on icon "button" at bounding box center [558, 42] width 4 height 5
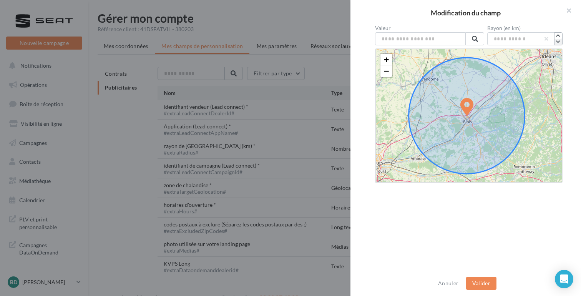
click at [556, 42] on icon "button" at bounding box center [558, 42] width 4 height 5
click at [480, 281] on button "Valider" at bounding box center [481, 283] width 30 height 13
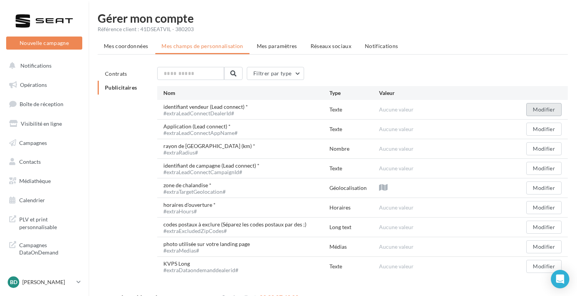
click at [549, 113] on button "Modifier" at bounding box center [543, 109] width 35 height 13
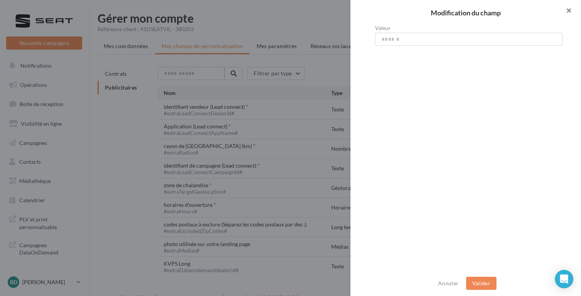
click at [572, 7] on button "button" at bounding box center [566, 11] width 31 height 23
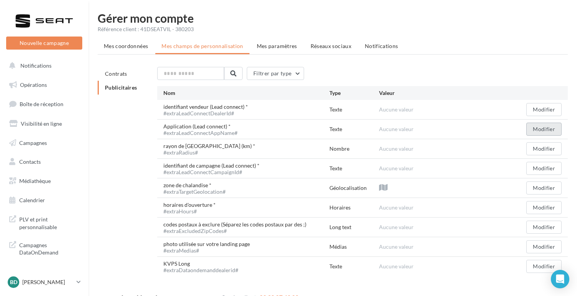
click at [549, 131] on button "Modifier" at bounding box center [543, 129] width 35 height 13
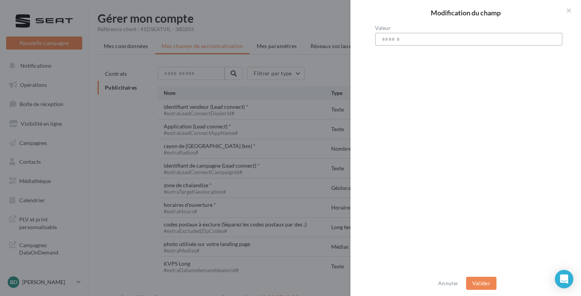
click at [392, 37] on input "Valeur" at bounding box center [469, 39] width 188 height 13
type input "**********"
click at [481, 281] on button "Valider" at bounding box center [481, 283] width 30 height 13
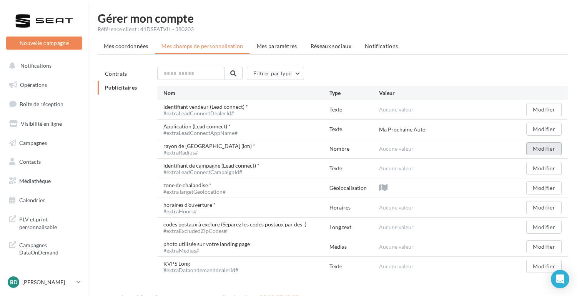
click at [534, 148] on button "Modifier" at bounding box center [543, 148] width 35 height 13
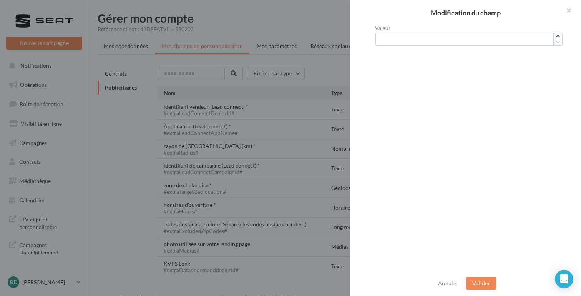
drag, startPoint x: 390, startPoint y: 37, endPoint x: 361, endPoint y: 36, distance: 28.8
click at [360, 37] on div "Valeur *" at bounding box center [469, 148] width 237 height 246
type input "**"
click at [486, 284] on button "Valider" at bounding box center [481, 283] width 30 height 13
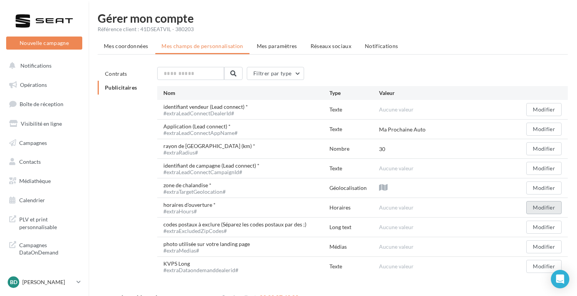
click at [552, 212] on button "Modifier" at bounding box center [543, 207] width 35 height 13
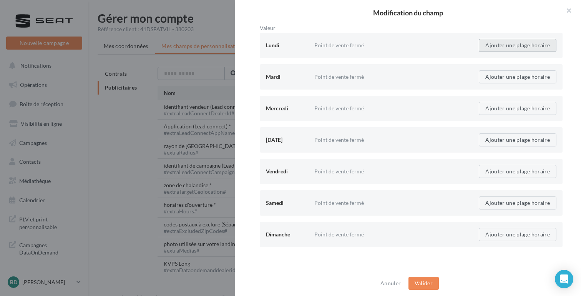
click at [513, 43] on button "Ajouter une plage horaire" at bounding box center [518, 45] width 78 height 13
click at [346, 47] on button "button" at bounding box center [351, 45] width 38 height 13
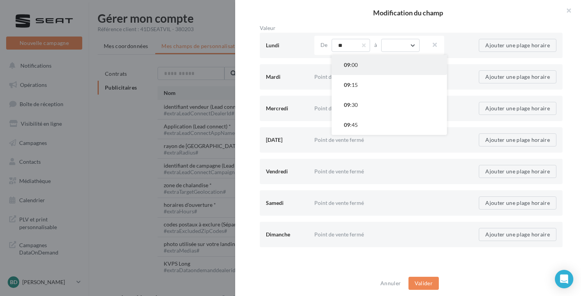
type input "**"
click at [350, 62] on span "09 :00" at bounding box center [351, 65] width 14 height 7
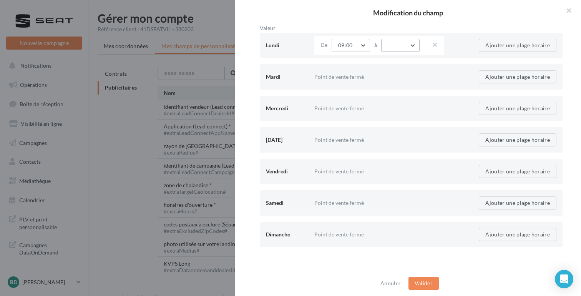
click at [395, 46] on button "button" at bounding box center [400, 45] width 38 height 13
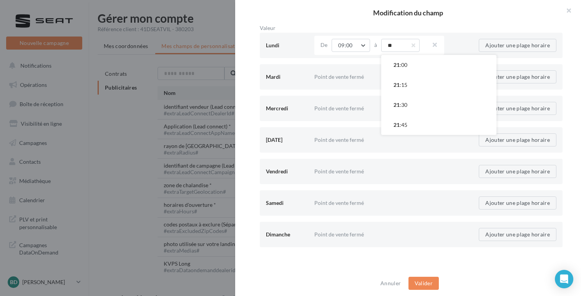
type input "*"
type input "**"
click at [397, 60] on button "12 :00" at bounding box center [438, 65] width 115 height 20
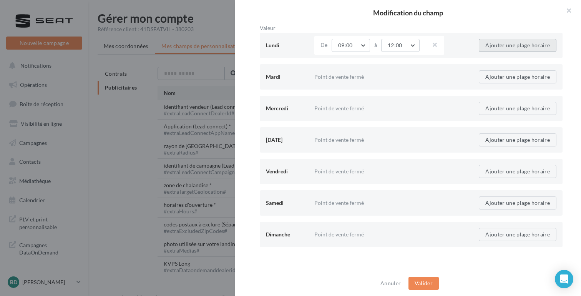
click at [493, 47] on button "Ajouter une plage horaire" at bounding box center [518, 45] width 78 height 13
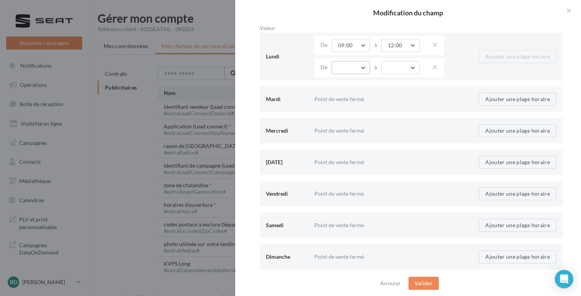
click at [340, 68] on button "button" at bounding box center [351, 67] width 38 height 13
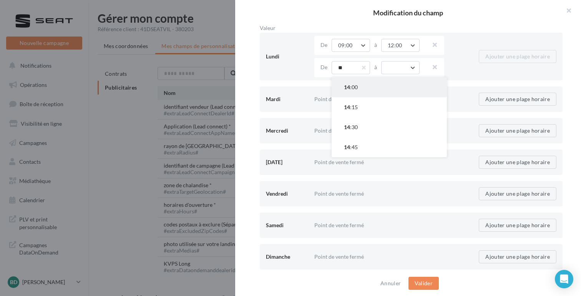
type input "**"
click at [346, 84] on span "14" at bounding box center [347, 87] width 6 height 7
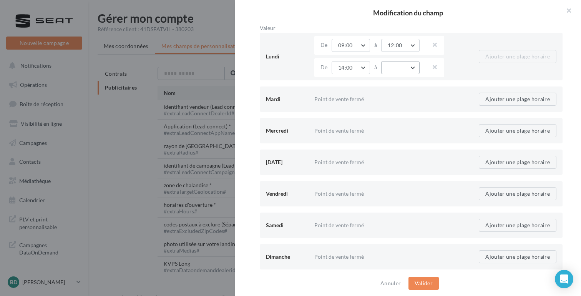
click at [395, 69] on button "button" at bounding box center [400, 67] width 38 height 13
type input "**"
click at [402, 127] on span "18 :30" at bounding box center [401, 127] width 14 height 7
click at [500, 99] on button "Ajouter une plage horaire" at bounding box center [518, 99] width 78 height 13
click at [347, 101] on button "button" at bounding box center [351, 99] width 38 height 13
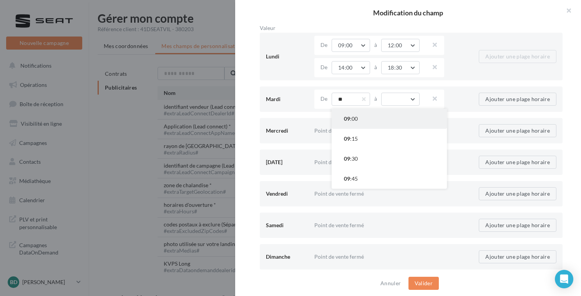
type input "**"
click at [345, 116] on span "09" at bounding box center [347, 118] width 6 height 7
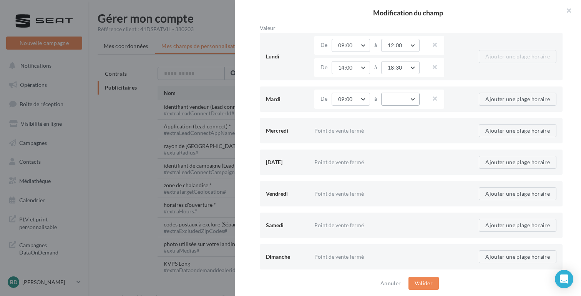
click at [391, 102] on button "button" at bounding box center [400, 99] width 38 height 13
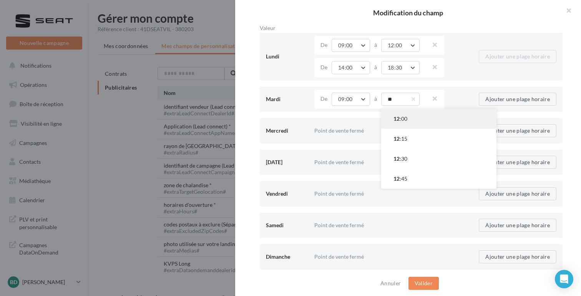
type input "**"
click at [400, 119] on span "12 :00" at bounding box center [401, 118] width 14 height 7
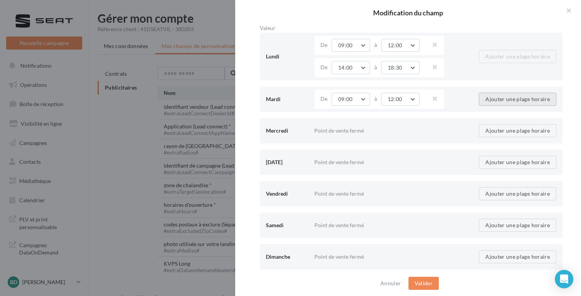
click at [491, 100] on button "Ajouter une plage horaire" at bounding box center [518, 99] width 78 height 13
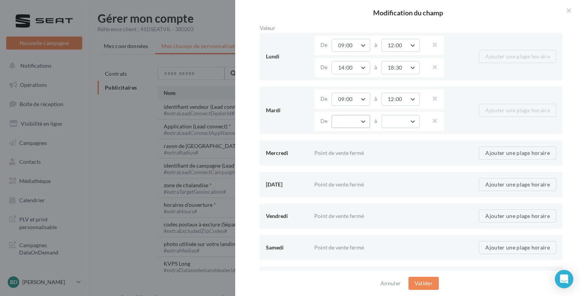
click at [347, 122] on button "button" at bounding box center [351, 121] width 38 height 13
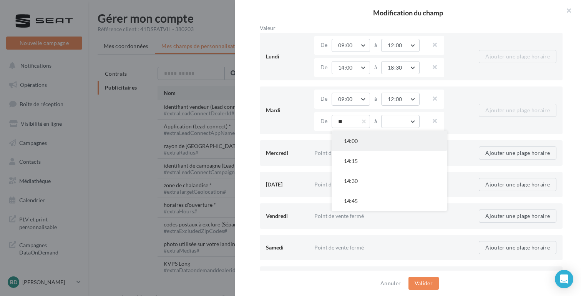
type input "**"
click at [351, 140] on span "14 :00" at bounding box center [351, 141] width 14 height 7
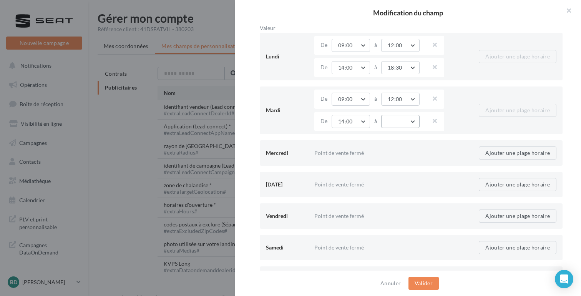
click at [387, 120] on button "button" at bounding box center [400, 121] width 38 height 13
type input "**"
click at [398, 183] on span "18" at bounding box center [397, 181] width 6 height 7
click at [490, 152] on button "Ajouter une plage horaire" at bounding box center [518, 152] width 78 height 13
click at [341, 155] on button "button" at bounding box center [351, 152] width 38 height 13
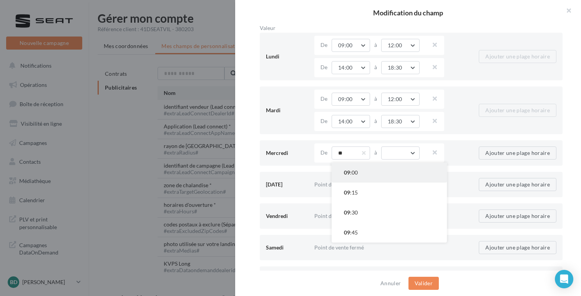
type input "**"
click at [345, 169] on button "09 :00" at bounding box center [389, 173] width 115 height 20
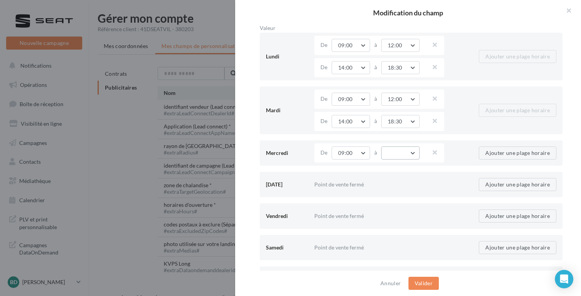
click at [390, 153] on button "button" at bounding box center [400, 152] width 38 height 13
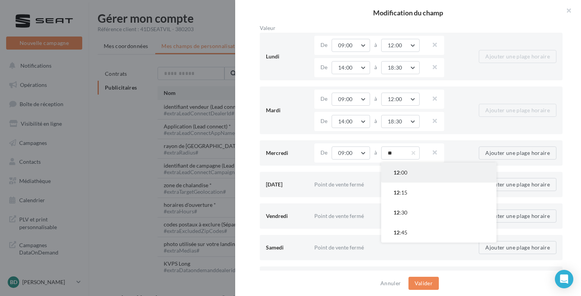
type input "**"
click at [399, 169] on button "12 :00" at bounding box center [438, 173] width 115 height 20
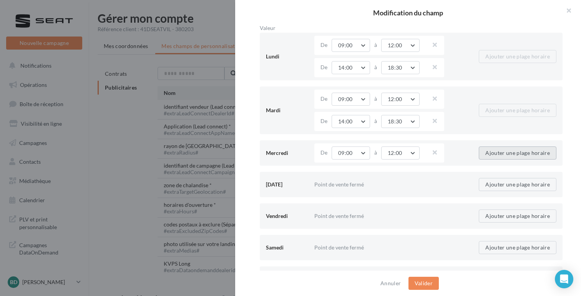
click at [496, 152] on button "Ajouter une plage horaire" at bounding box center [518, 152] width 78 height 13
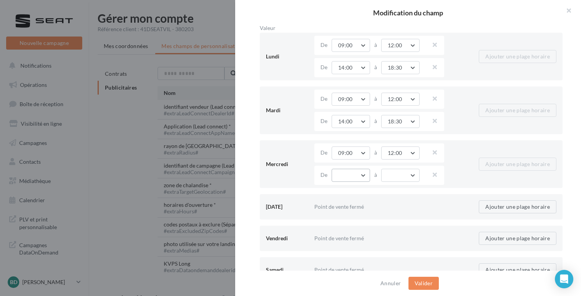
click at [339, 176] on button "button" at bounding box center [351, 175] width 38 height 13
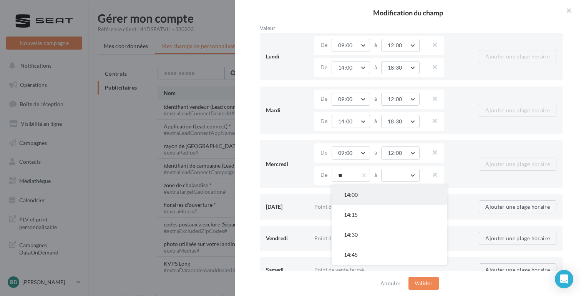
type input "**"
click at [356, 196] on span "14 :00" at bounding box center [351, 194] width 14 height 7
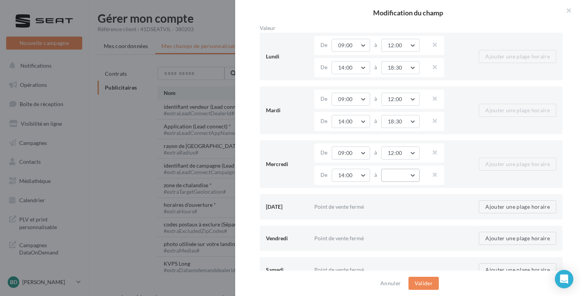
click at [389, 177] on button "button" at bounding box center [400, 175] width 38 height 13
type input "**"
click at [396, 229] on button "18 :30" at bounding box center [438, 235] width 115 height 20
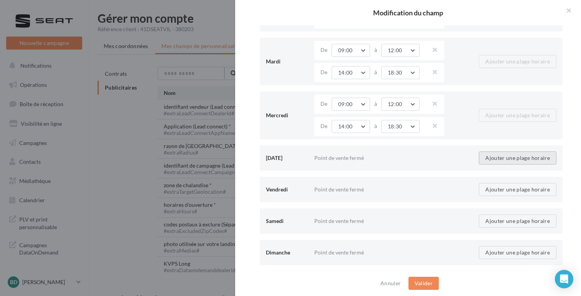
click at [489, 159] on button "Ajouter une plage horaire" at bounding box center [518, 157] width 78 height 13
click at [343, 160] on button "button" at bounding box center [351, 157] width 38 height 13
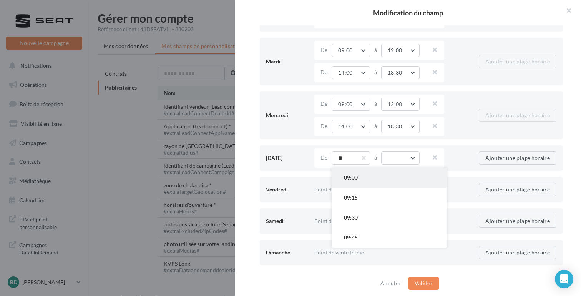
type input "**"
click at [344, 174] on button "09 :00" at bounding box center [389, 178] width 115 height 20
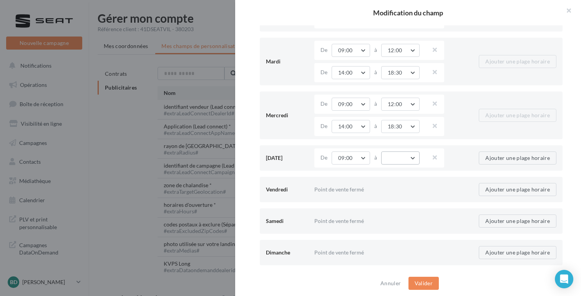
click at [395, 158] on button "button" at bounding box center [400, 157] width 38 height 13
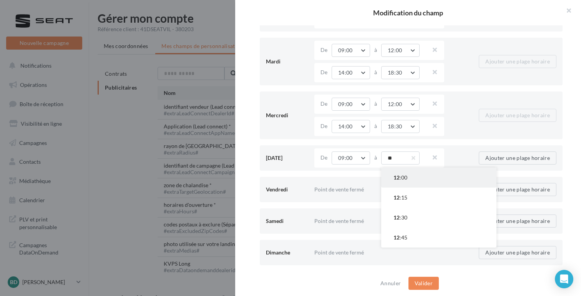
type input "**"
click at [408, 179] on button "12 :00" at bounding box center [438, 178] width 115 height 20
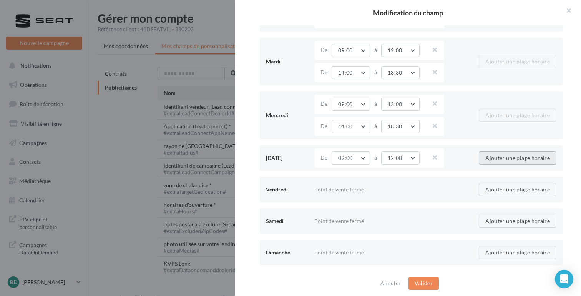
click at [491, 160] on button "Ajouter une plage horaire" at bounding box center [518, 157] width 78 height 13
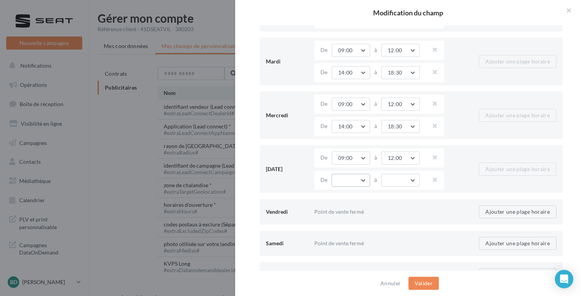
click at [346, 181] on button "button" at bounding box center [351, 180] width 38 height 13
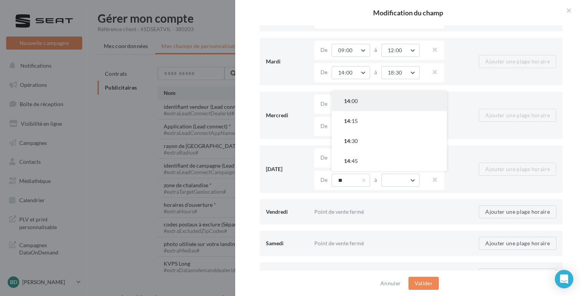
type input "**"
click at [351, 105] on button "14 :00" at bounding box center [389, 101] width 115 height 20
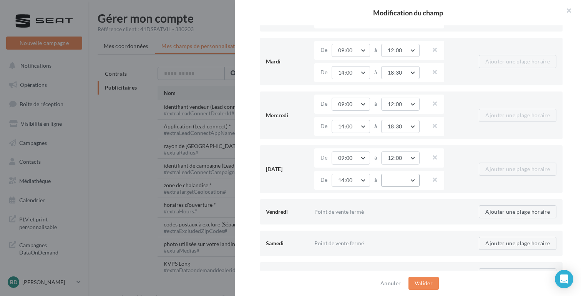
click at [389, 177] on button "button" at bounding box center [400, 180] width 38 height 13
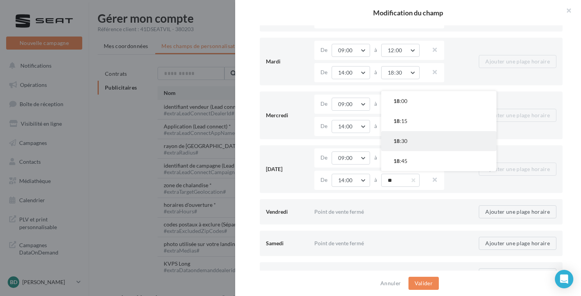
type input "**"
click at [403, 139] on span "18 :30" at bounding box center [401, 141] width 14 height 7
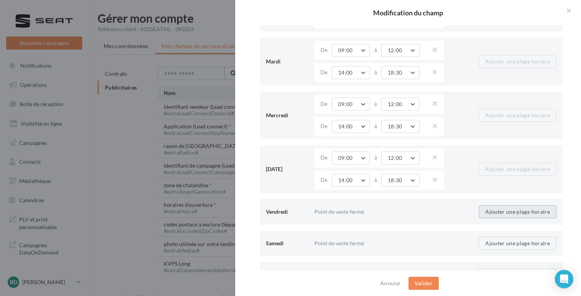
click at [499, 208] on button "Ajouter une plage horaire" at bounding box center [518, 211] width 78 height 13
drag, startPoint x: 344, startPoint y: 210, endPoint x: 344, endPoint y: 205, distance: 5.8
click at [344, 210] on button "button" at bounding box center [351, 211] width 38 height 13
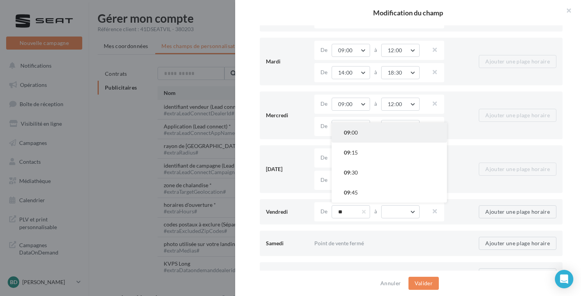
type input "**"
click at [349, 136] on button "09 :00" at bounding box center [389, 133] width 115 height 20
click at [388, 211] on button "button" at bounding box center [400, 211] width 38 height 13
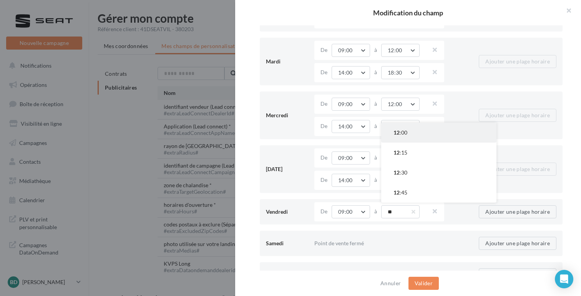
type input "**"
click at [402, 136] on button "12 :00" at bounding box center [438, 133] width 115 height 20
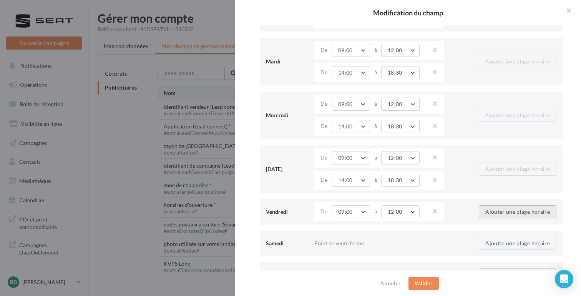
click at [501, 217] on button "Ajouter une plage horaire" at bounding box center [518, 211] width 78 height 13
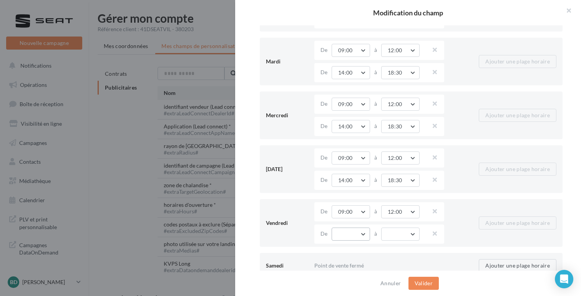
click at [337, 234] on button "button" at bounding box center [351, 234] width 38 height 13
type input "**"
click at [354, 159] on button "14 :00" at bounding box center [389, 155] width 115 height 20
click at [392, 233] on button "button" at bounding box center [400, 234] width 38 height 13
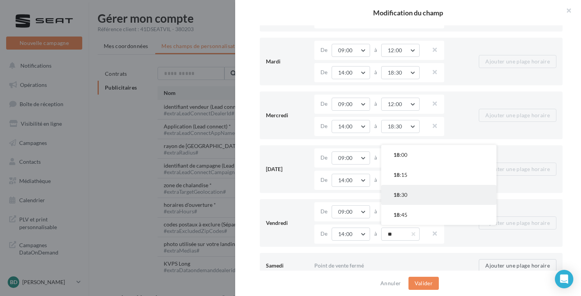
type input "**"
click at [401, 198] on span "18 :30" at bounding box center [401, 194] width 14 height 7
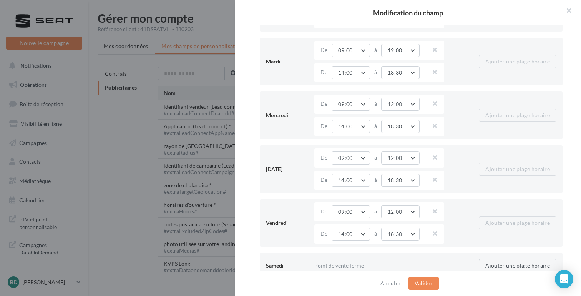
scroll to position [93, 0]
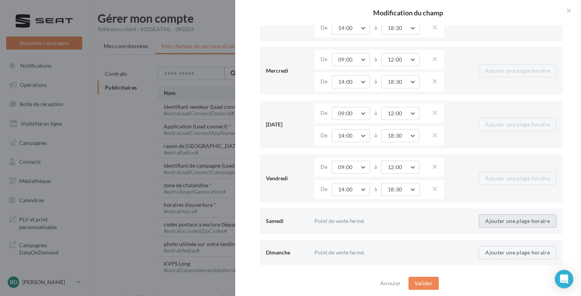
click at [493, 224] on button "Ajouter une plage horaire" at bounding box center [518, 221] width 78 height 13
click at [341, 221] on button "button" at bounding box center [351, 221] width 38 height 13
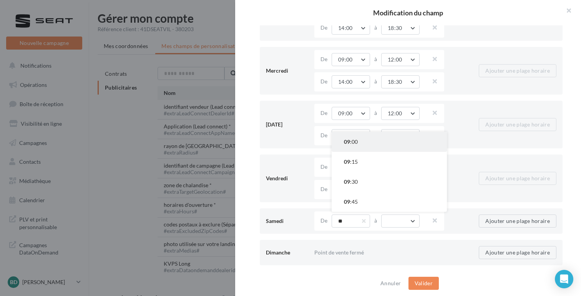
type input "**"
click at [349, 147] on button "09 :00" at bounding box center [389, 142] width 115 height 20
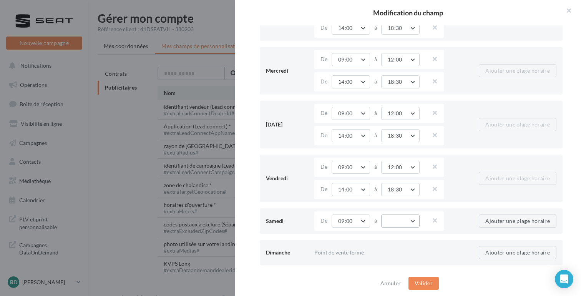
click at [389, 221] on button "button" at bounding box center [400, 221] width 38 height 13
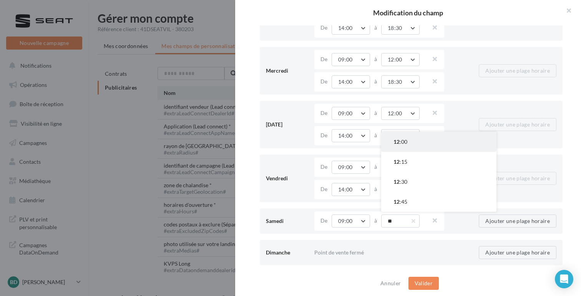
type input "**"
click at [401, 143] on span "12 :00" at bounding box center [401, 141] width 14 height 7
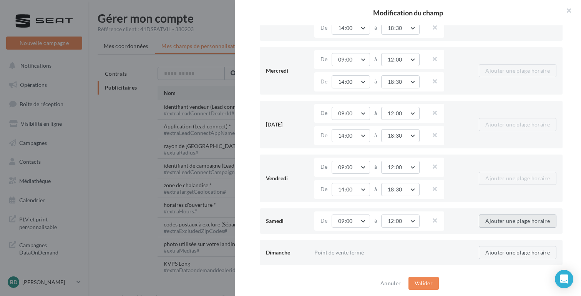
click at [487, 224] on button "Ajouter une plage horaire" at bounding box center [518, 221] width 78 height 13
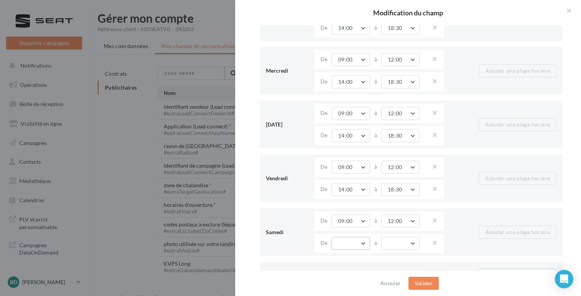
click at [335, 246] on button "button" at bounding box center [351, 243] width 38 height 13
type input "**"
click at [351, 171] on button "14 :00" at bounding box center [389, 164] width 115 height 20
click at [387, 244] on button "button" at bounding box center [400, 243] width 38 height 13
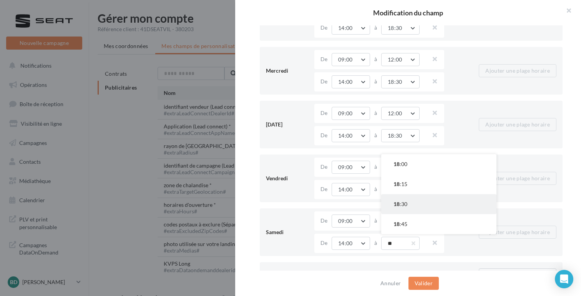
type input "**"
click at [392, 208] on button "18 :30" at bounding box center [438, 204] width 115 height 20
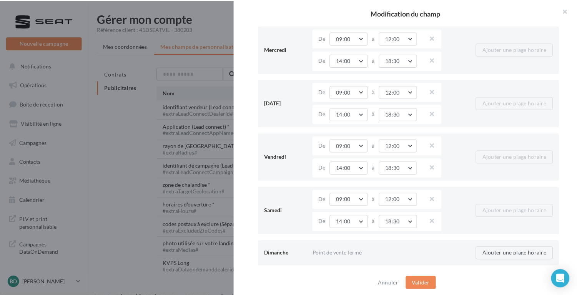
scroll to position [116, 0]
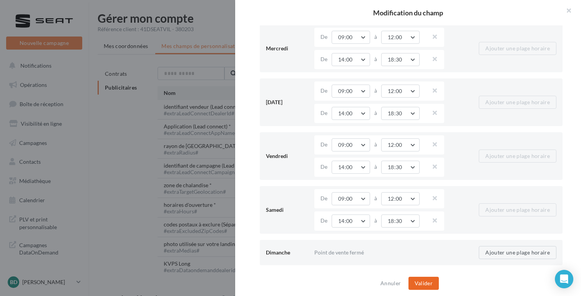
click at [424, 280] on button "Valider" at bounding box center [424, 283] width 30 height 13
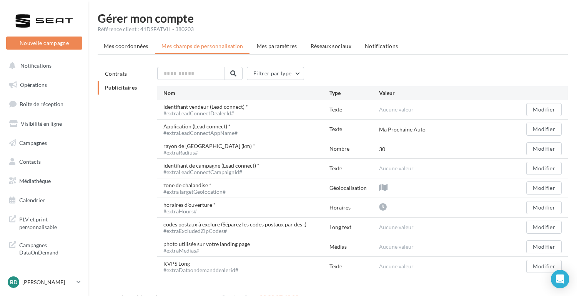
scroll to position [13, 0]
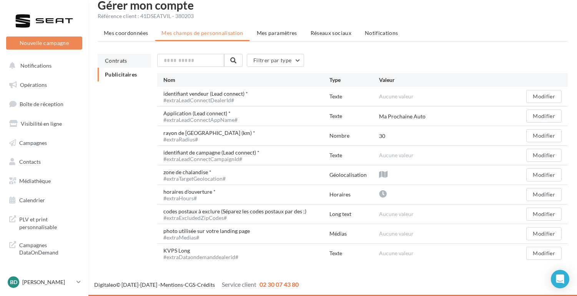
click at [123, 61] on span "Contrats" at bounding box center [116, 60] width 22 height 7
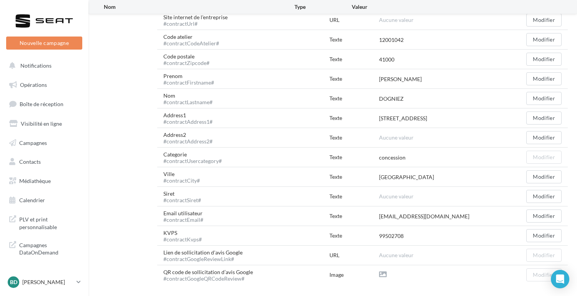
scroll to position [268, 0]
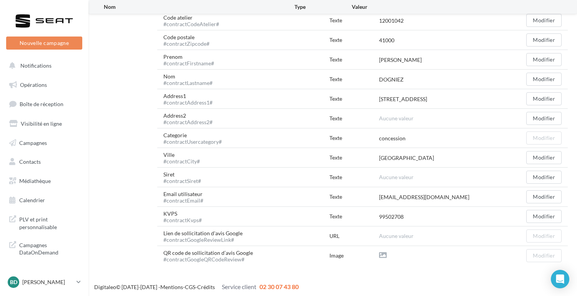
drag, startPoint x: 408, startPoint y: 214, endPoint x: 377, endPoint y: 214, distance: 30.8
click at [377, 214] on div "KVPS #contractKvps# Texte 99502708 Modifier" at bounding box center [362, 216] width 411 height 19
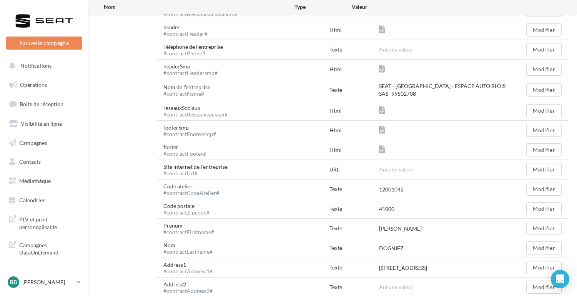
scroll to position [0, 0]
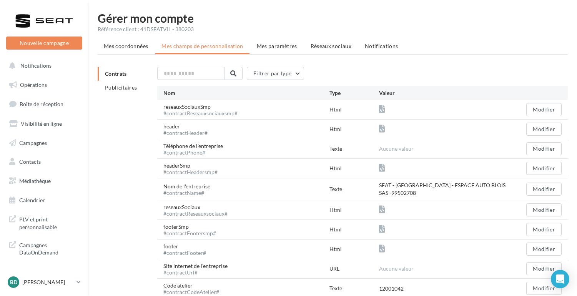
click at [121, 77] on ul "Contrats Publicitaires" at bounding box center [124, 81] width 53 height 28
click at [121, 88] on span "Publicitaires" at bounding box center [121, 87] width 32 height 7
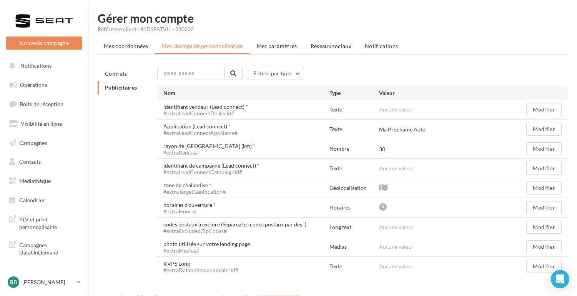
scroll to position [13, 0]
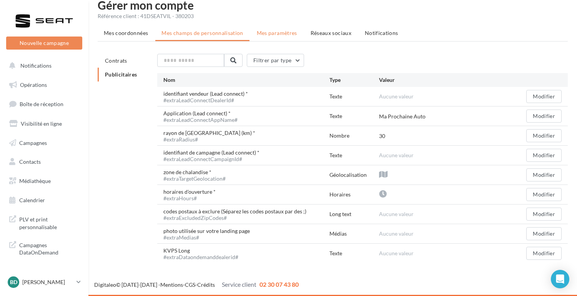
click at [272, 33] on span "Mes paramètres" at bounding box center [277, 33] width 40 height 7
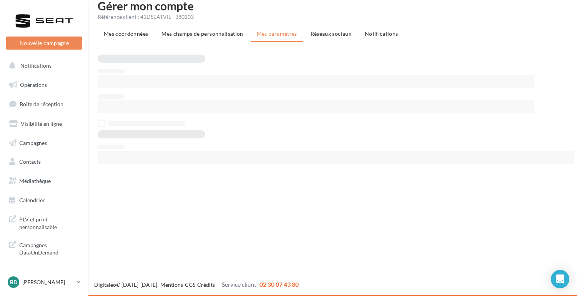
scroll to position [12, 0]
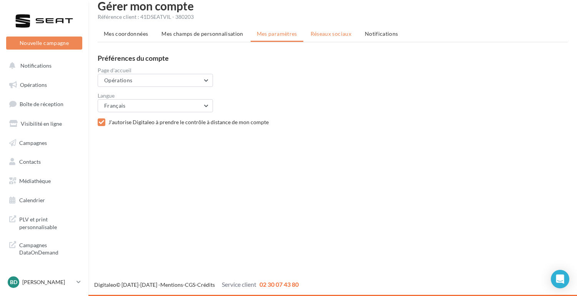
click at [316, 35] on span "Réseaux sociaux" at bounding box center [331, 33] width 41 height 7
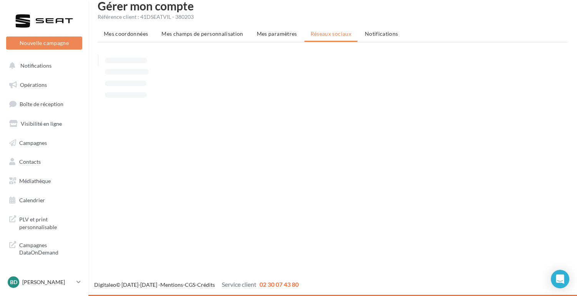
scroll to position [13, 0]
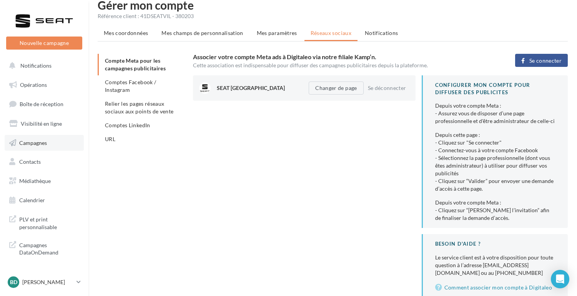
click at [32, 144] on span "Campagnes" at bounding box center [33, 142] width 28 height 7
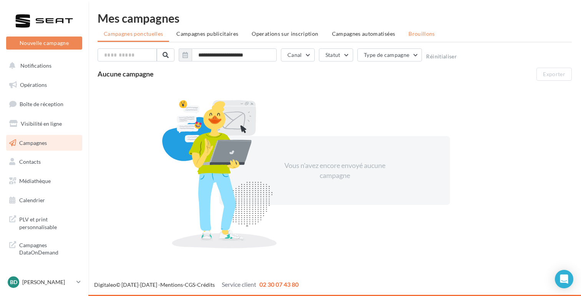
click at [416, 33] on span "Brouillons" at bounding box center [422, 33] width 27 height 7
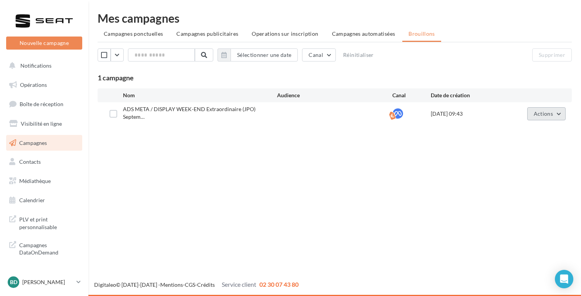
click at [563, 110] on button "Actions" at bounding box center [547, 113] width 38 height 13
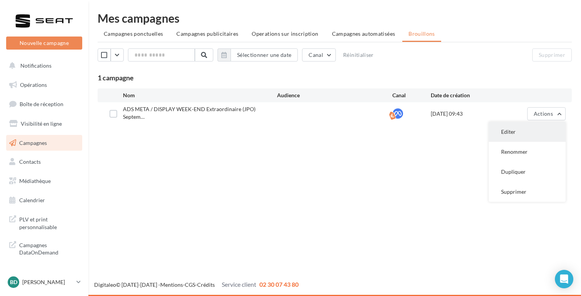
click at [527, 130] on button "Editer" at bounding box center [527, 132] width 77 height 20
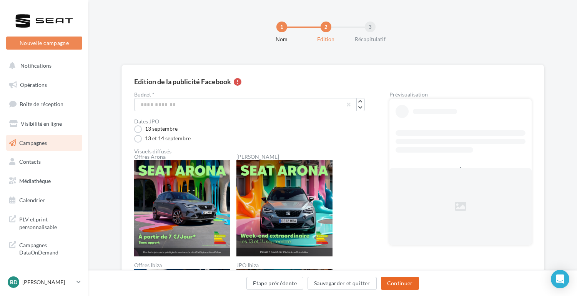
click at [399, 282] on button "Continuer" at bounding box center [400, 283] width 38 height 13
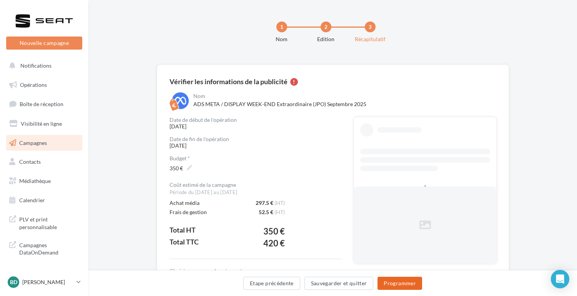
click at [400, 285] on button "Programmer" at bounding box center [400, 283] width 45 height 13
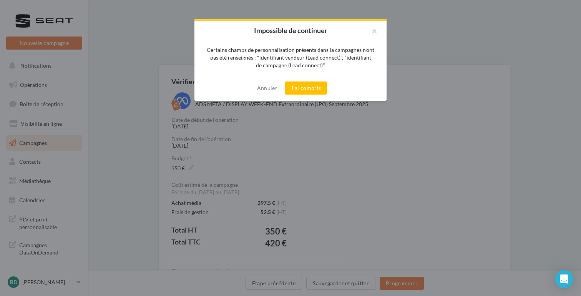
click at [300, 59] on div "Certains champs de personnalisation présents dans la campagnes n’ont pas été re…" at bounding box center [291, 57] width 168 height 23
click at [315, 59] on div "Certains champs de personnalisation présents dans la campagnes n’ont pas été re…" at bounding box center [291, 57] width 168 height 23
click at [348, 58] on div "Certains champs de personnalisation présents dans la campagnes n’ont pas été re…" at bounding box center [291, 57] width 168 height 23
click at [276, 66] on div "Certains champs de personnalisation présents dans la campagnes n’ont pas été re…" at bounding box center [291, 57] width 168 height 23
drag, startPoint x: 304, startPoint y: 58, endPoint x: 335, endPoint y: 58, distance: 31.5
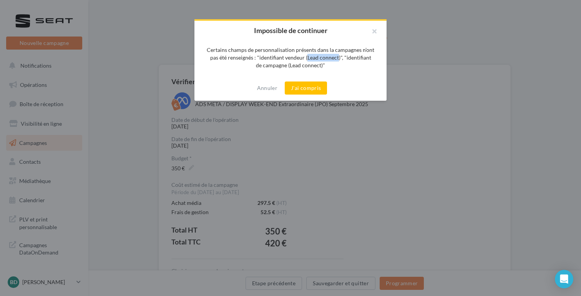
click at [335, 58] on div "Certains champs de personnalisation présents dans la campagnes n’ont pas été re…" at bounding box center [291, 57] width 168 height 23
copy div "Lead connect"
click at [302, 90] on button "J'ai compris" at bounding box center [306, 88] width 42 height 13
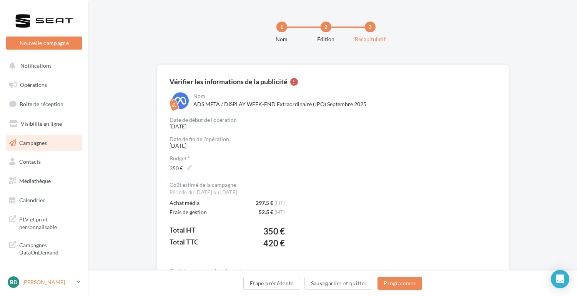
click at [43, 284] on p "[PERSON_NAME]" at bounding box center [47, 282] width 51 height 8
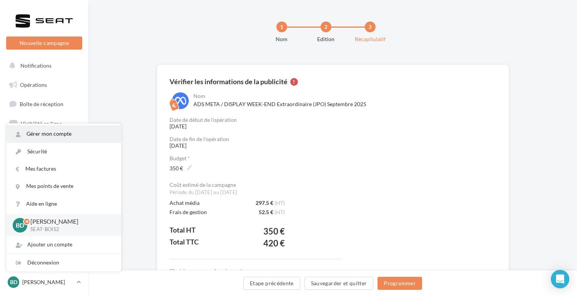
click at [44, 130] on link "Gérer mon compte" at bounding box center [64, 133] width 115 height 17
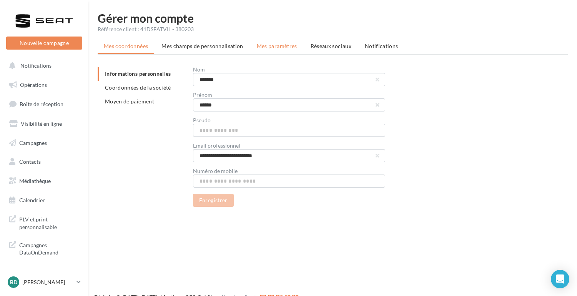
click at [272, 47] on span "Mes paramètres" at bounding box center [277, 46] width 40 height 7
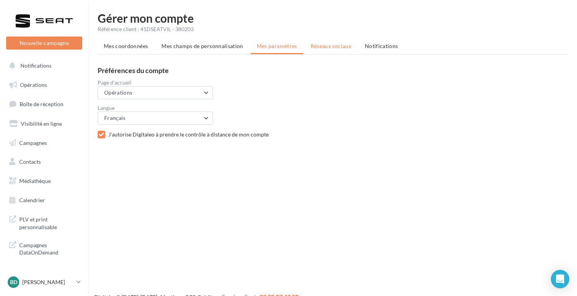
click at [324, 48] on span "Réseaux sociaux" at bounding box center [331, 46] width 41 height 7
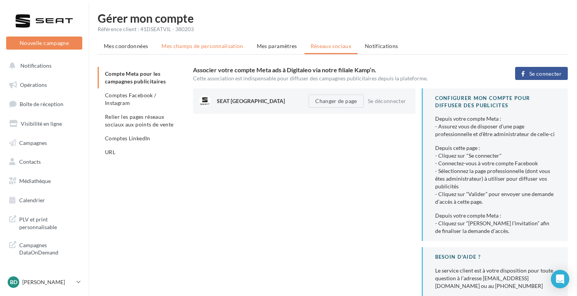
click at [183, 44] on span "Mes champs de personnalisation" at bounding box center [202, 46] width 82 height 7
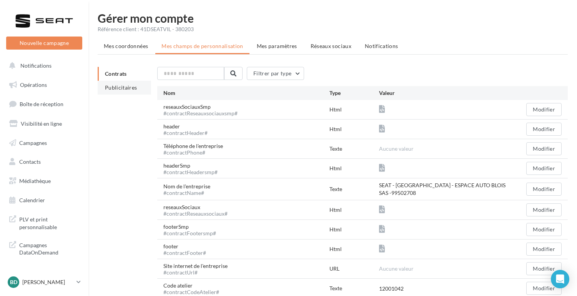
click at [130, 91] on span "Publicitaires" at bounding box center [121, 87] width 32 height 7
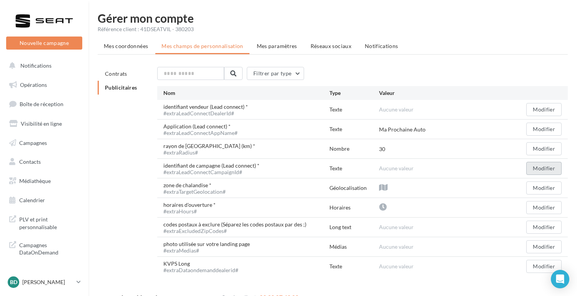
click at [550, 170] on button "Modifier" at bounding box center [543, 168] width 35 height 13
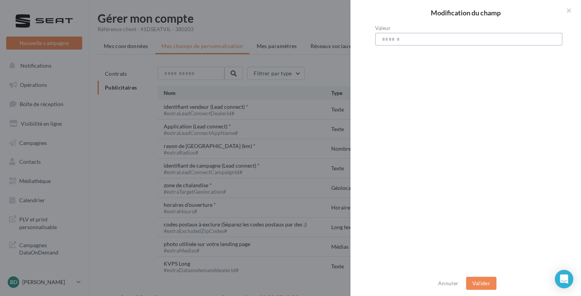
click at [396, 38] on input "Valeur" at bounding box center [469, 39] width 188 height 13
type input "**********"
click at [478, 291] on div "Annuler Valider" at bounding box center [466, 283] width 231 height 25
click at [478, 283] on button "Valider" at bounding box center [481, 283] width 30 height 13
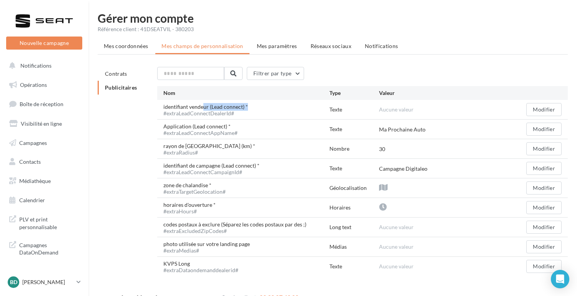
drag, startPoint x: 163, startPoint y: 107, endPoint x: 208, endPoint y: 108, distance: 45.0
click at [208, 108] on div "identifiant vendeur (Lead connect) * #extraLeadConnectDealerId#" at bounding box center [208, 109] width 91 height 13
click at [539, 170] on button "Modifier" at bounding box center [543, 168] width 35 height 13
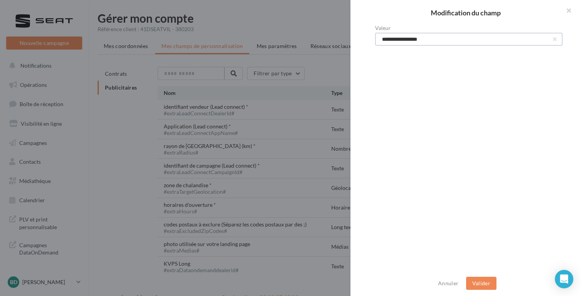
drag, startPoint x: 408, startPoint y: 39, endPoint x: 373, endPoint y: 40, distance: 35.8
click at [373, 40] on div "**********" at bounding box center [469, 148] width 237 height 246
type input "*********"
click at [482, 284] on button "Valider" at bounding box center [481, 283] width 30 height 13
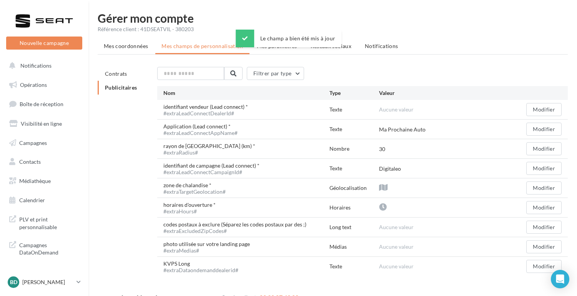
click at [393, 112] on span "Aucune valeur" at bounding box center [396, 109] width 35 height 7
click at [544, 112] on button "Modifier" at bounding box center [543, 109] width 35 height 13
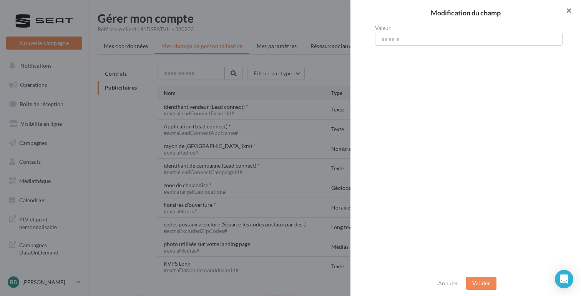
click at [568, 9] on button "button" at bounding box center [566, 11] width 31 height 23
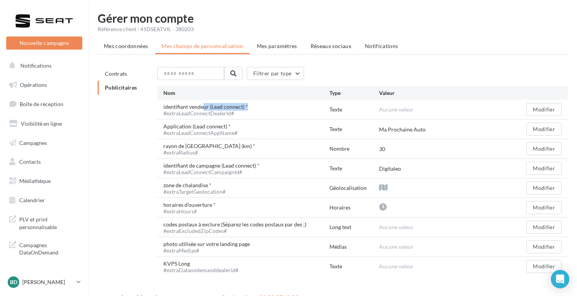
drag, startPoint x: 164, startPoint y: 106, endPoint x: 208, endPoint y: 106, distance: 44.6
click at [208, 106] on div "identifiant vendeur (Lead connect) * #extraLeadConnectDealerId#" at bounding box center [208, 109] width 91 height 13
copy div "identifiant vendeur"
click at [215, 108] on div "identifiant vendeur (Lead connect) * #extraLeadConnectDealerId#" at bounding box center [208, 109] width 91 height 13
click at [542, 104] on button "Modifier" at bounding box center [543, 109] width 35 height 13
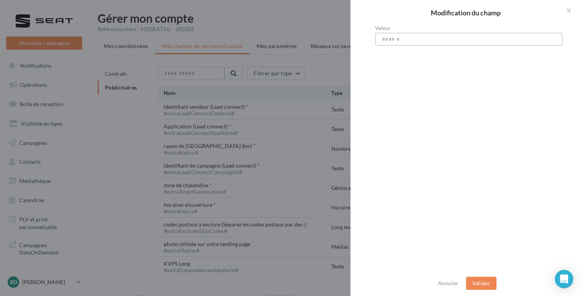
click at [397, 35] on input "Valeur" at bounding box center [469, 39] width 188 height 13
type input "**********"
click at [476, 285] on button "Valider" at bounding box center [481, 283] width 30 height 13
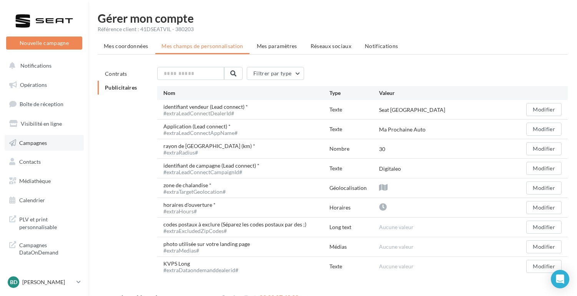
click at [33, 141] on span "Campagnes" at bounding box center [33, 142] width 28 height 7
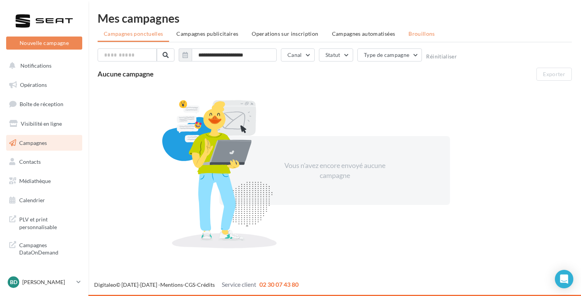
click at [414, 35] on span "Brouillons" at bounding box center [422, 33] width 27 height 7
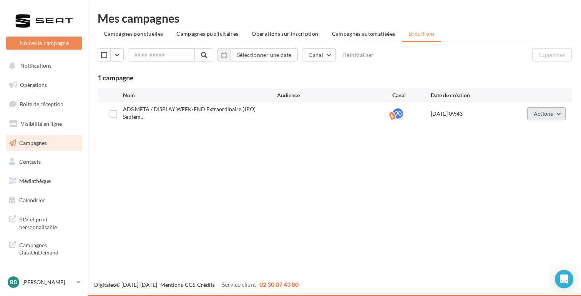
click at [556, 111] on button "Actions" at bounding box center [547, 113] width 38 height 13
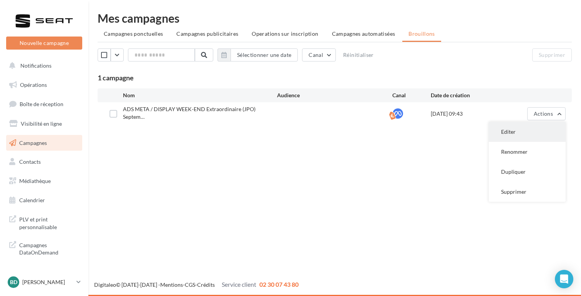
click at [526, 128] on button "Editer" at bounding box center [527, 132] width 77 height 20
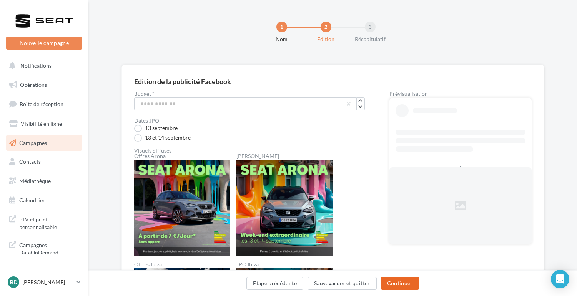
click at [400, 285] on button "Continuer" at bounding box center [400, 283] width 38 height 13
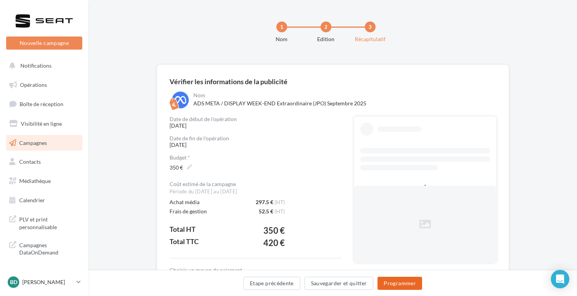
click at [396, 284] on button "Programmer" at bounding box center [400, 283] width 45 height 13
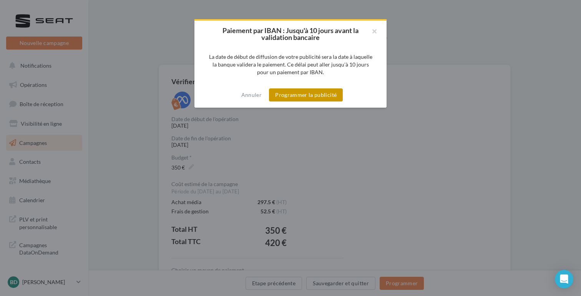
click at [296, 94] on button "Programmer la publicité" at bounding box center [306, 94] width 74 height 13
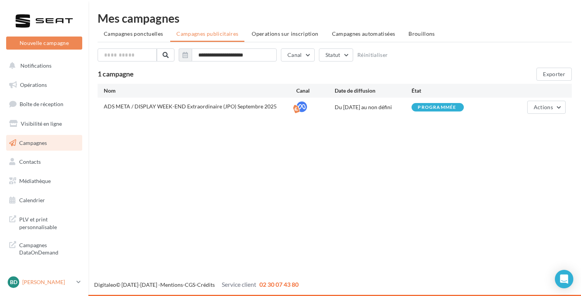
click at [61, 283] on p "[PERSON_NAME]" at bounding box center [47, 282] width 51 height 8
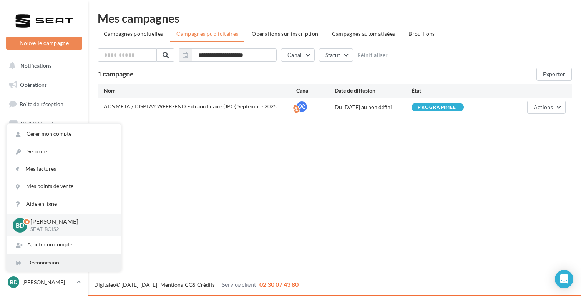
click at [47, 265] on div "Déconnexion" at bounding box center [64, 262] width 115 height 17
